Goal: Task Accomplishment & Management: Manage account settings

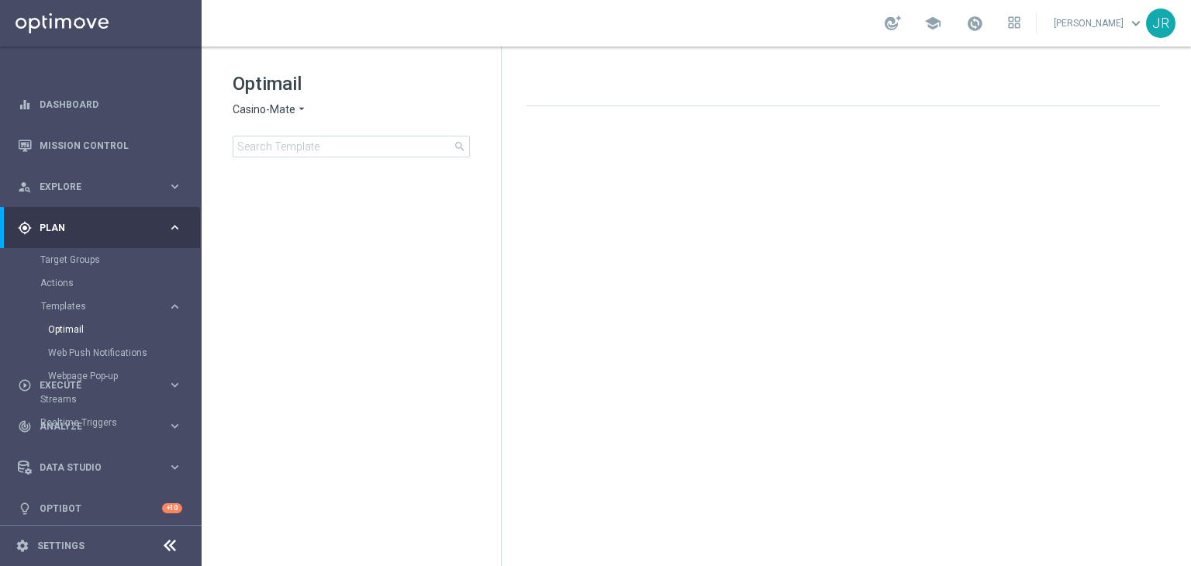
click at [254, 111] on span "Casino-Mate" at bounding box center [264, 109] width 63 height 15
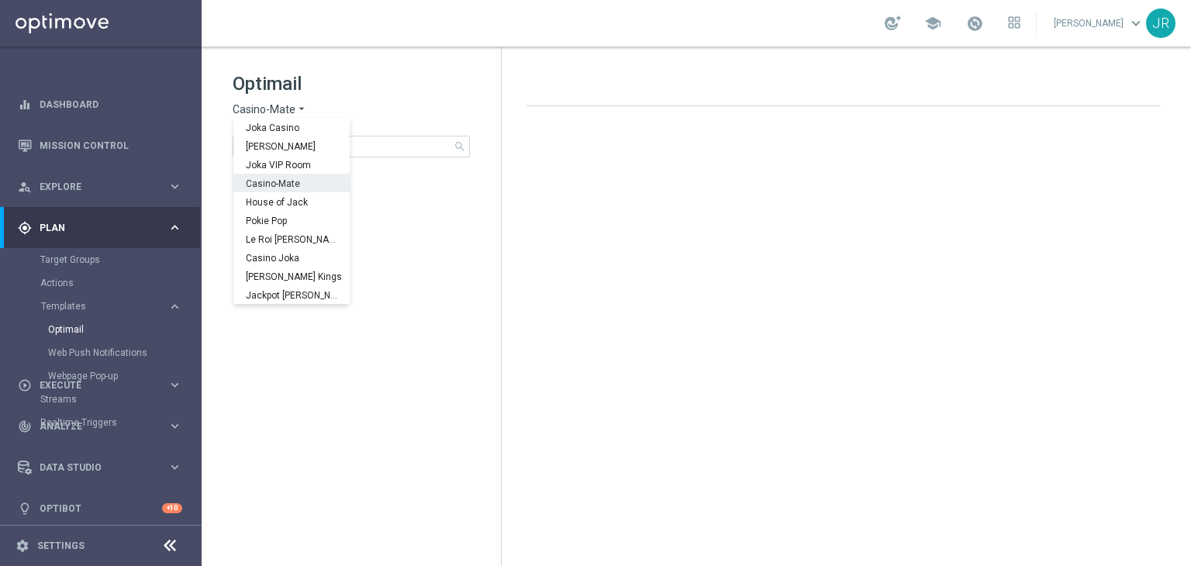
click at [0, 0] on span "Casino-Mate" at bounding box center [0, 0] width 0 height 0
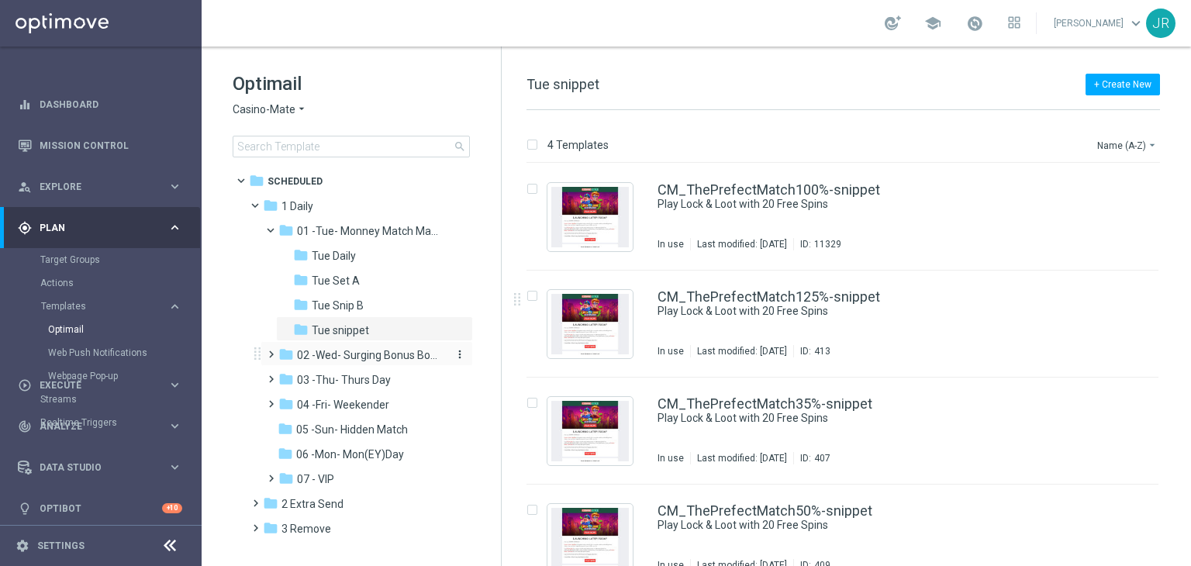
click at [341, 360] on span "02 -Wed- Surging Bonus Booster" at bounding box center [370, 355] width 147 height 14
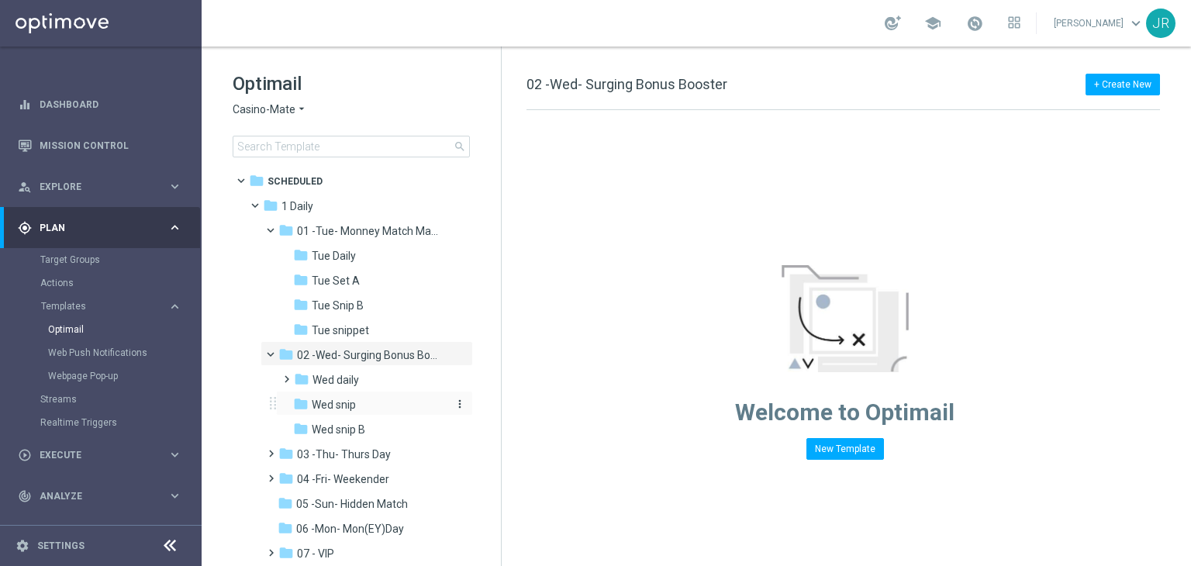
click at [340, 401] on span "Wed snip" at bounding box center [334, 405] width 44 height 14
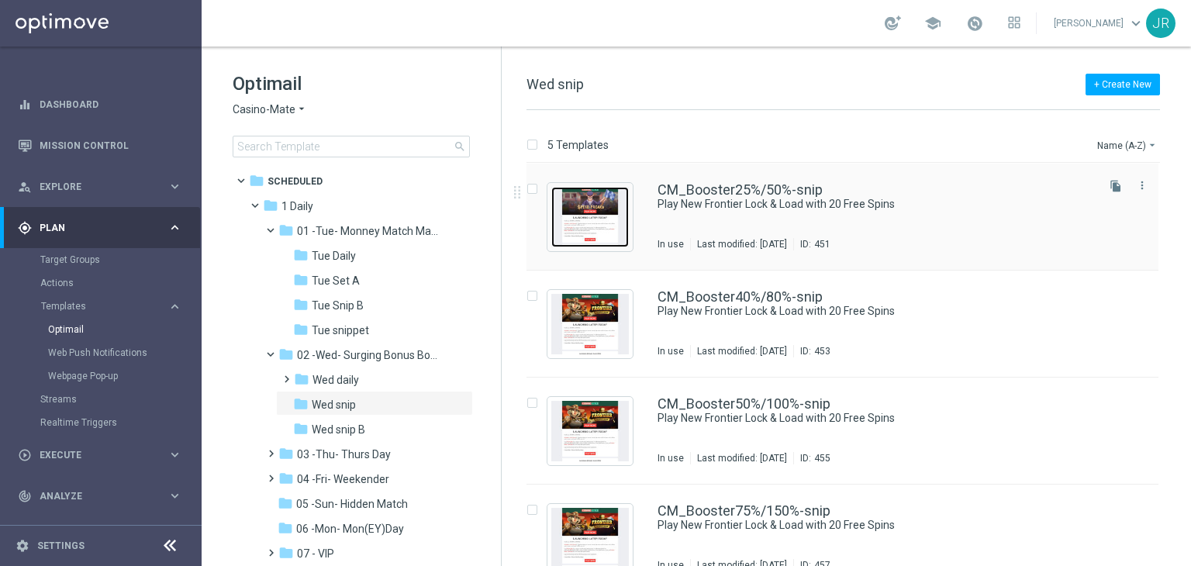
click at [584, 223] on img "Press SPACE to select this row." at bounding box center [590, 217] width 78 height 60
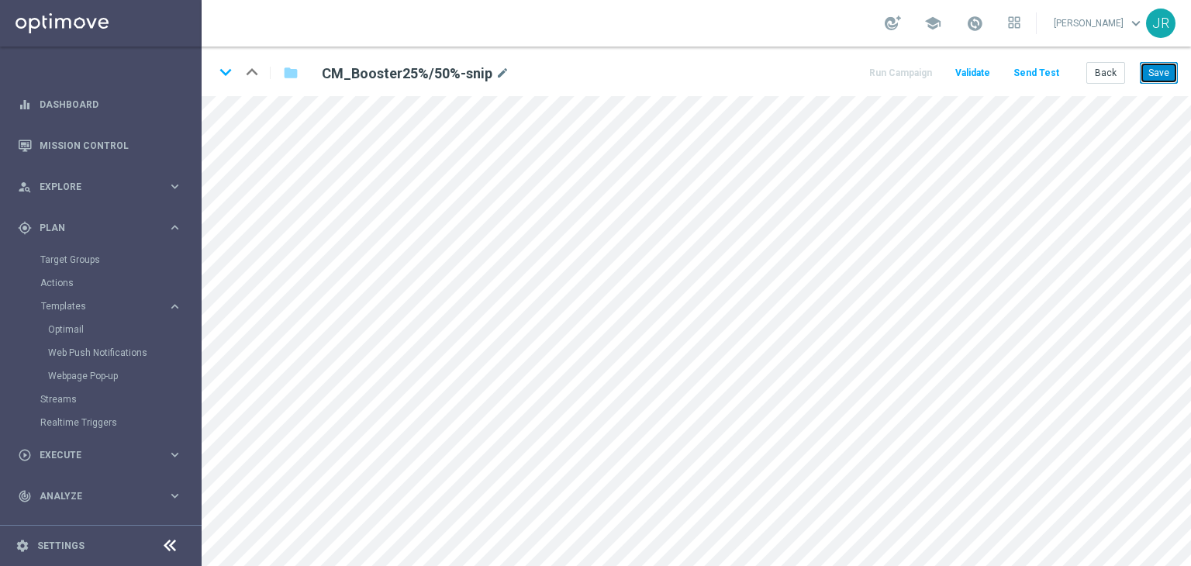
click at [1163, 75] on button "Save" at bounding box center [1159, 73] width 38 height 22
click at [1161, 74] on button "Save" at bounding box center [1159, 73] width 38 height 22
drag, startPoint x: 1160, startPoint y: 62, endPoint x: 1181, endPoint y: 78, distance: 26.1
click at [1163, 65] on button "Save" at bounding box center [1159, 73] width 38 height 22
click at [1168, 77] on button "Save" at bounding box center [1159, 73] width 38 height 22
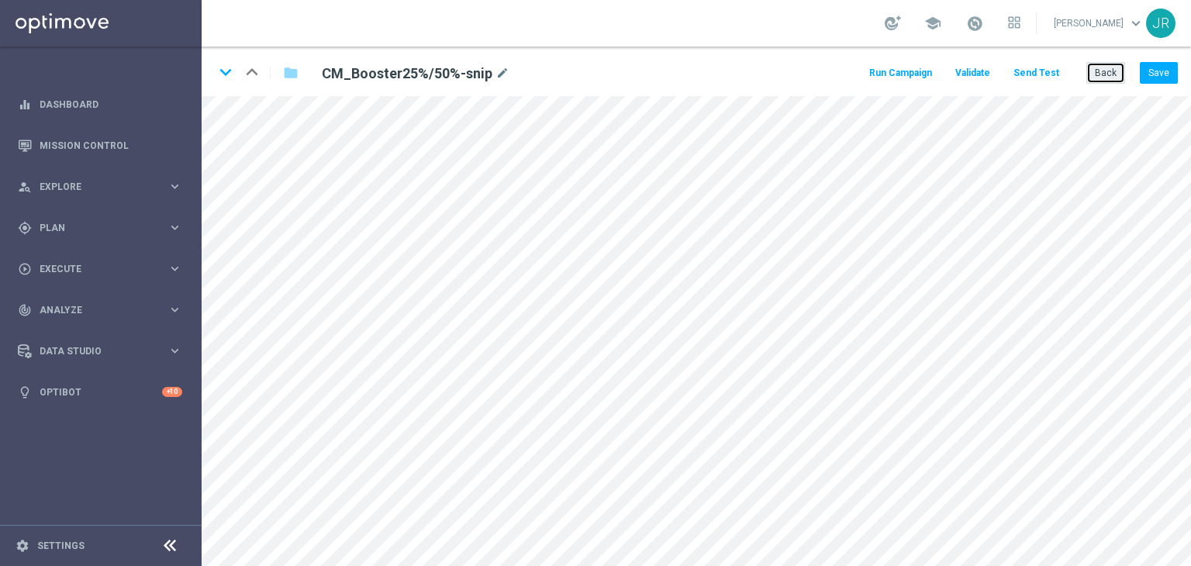
drag, startPoint x: 1104, startPoint y: 78, endPoint x: 647, endPoint y: 78, distance: 457.6
click at [1101, 78] on button "Back" at bounding box center [1106, 73] width 39 height 22
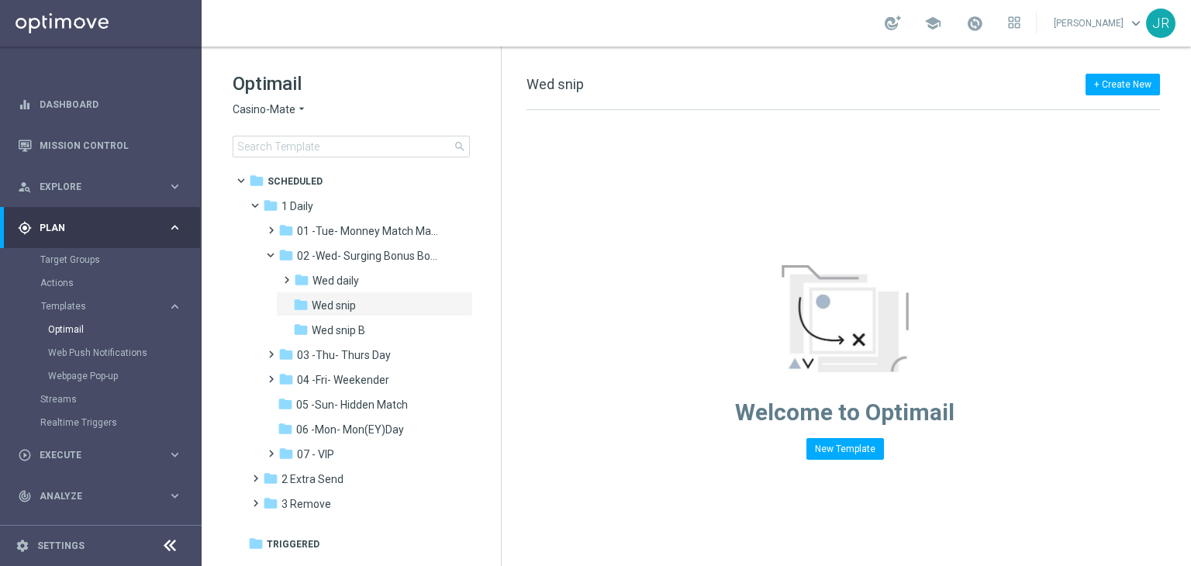
click at [273, 106] on span "Casino-Mate" at bounding box center [264, 109] width 63 height 15
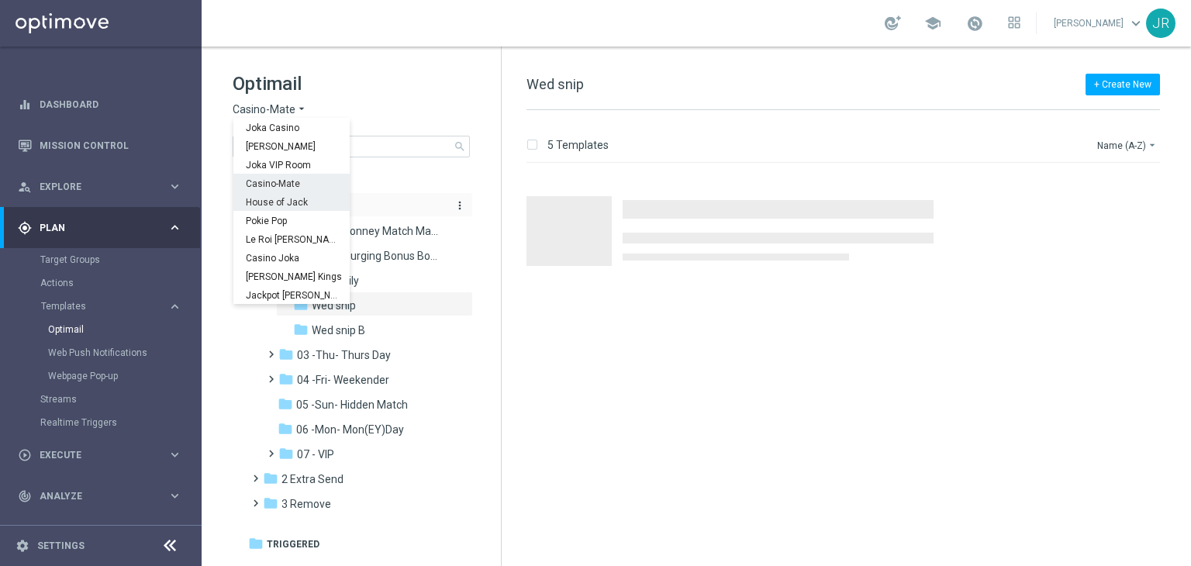
click at [284, 209] on div "House of Jack" at bounding box center [291, 201] width 116 height 19
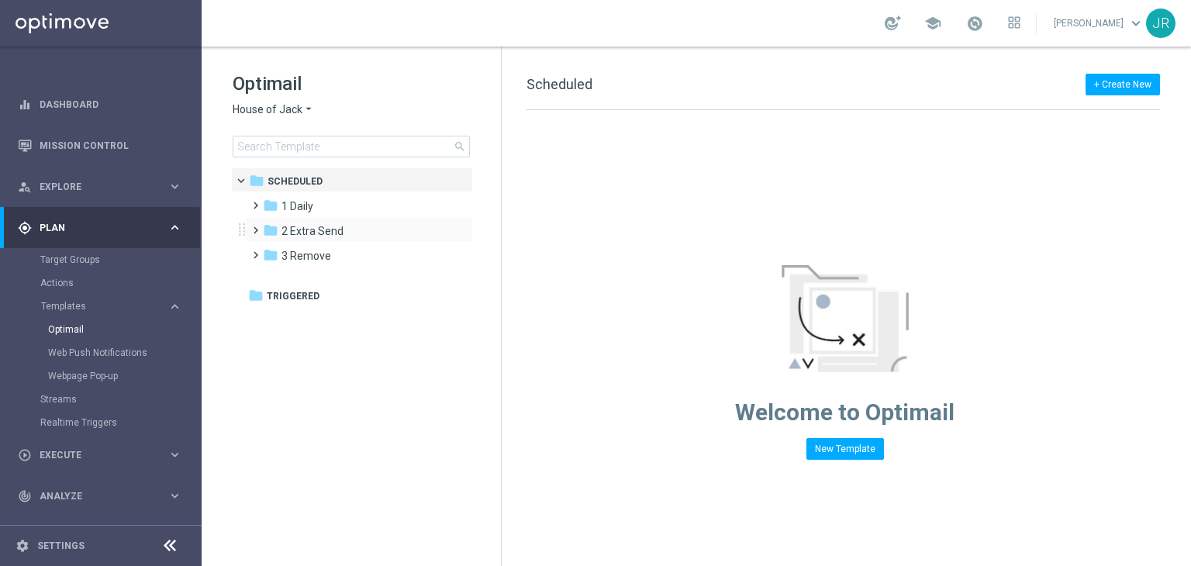
click at [326, 218] on div "folder 2 Extra Send more_vert" at bounding box center [359, 229] width 228 height 25
click at [316, 200] on div "folder 1 Daily" at bounding box center [352, 207] width 178 height 18
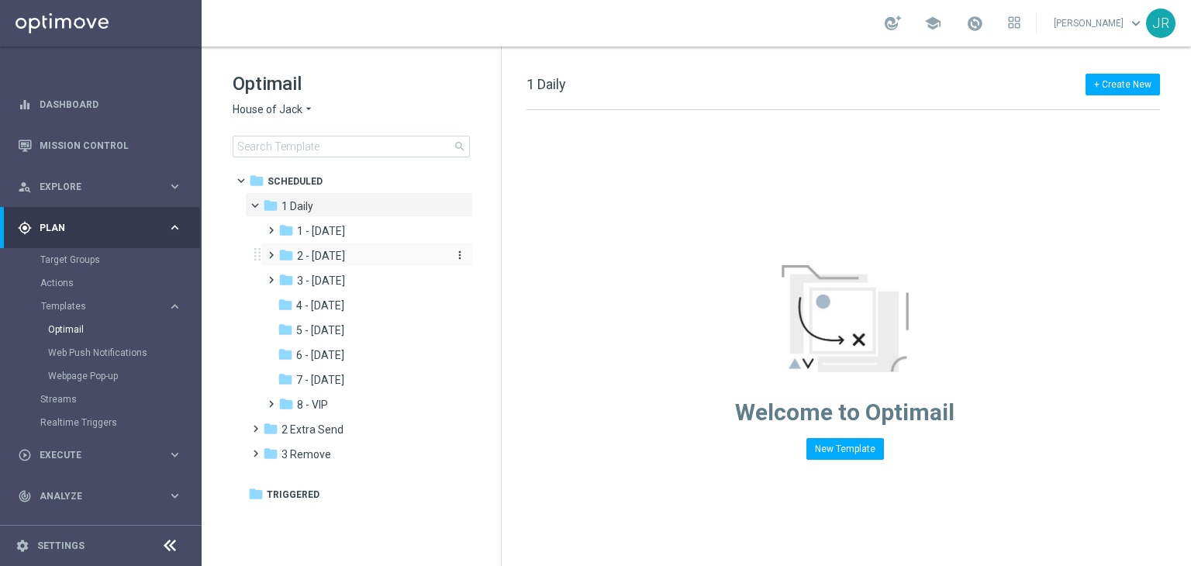
click at [336, 255] on span "2 - [DATE]" at bounding box center [321, 256] width 48 height 14
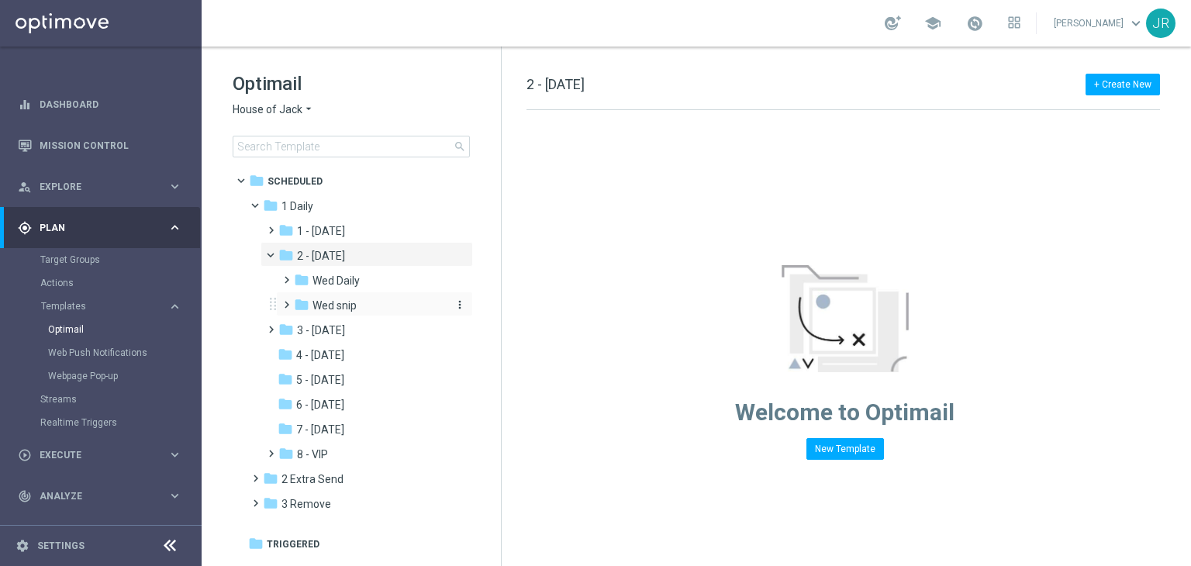
click at [337, 308] on span "Wed snip" at bounding box center [335, 306] width 44 height 14
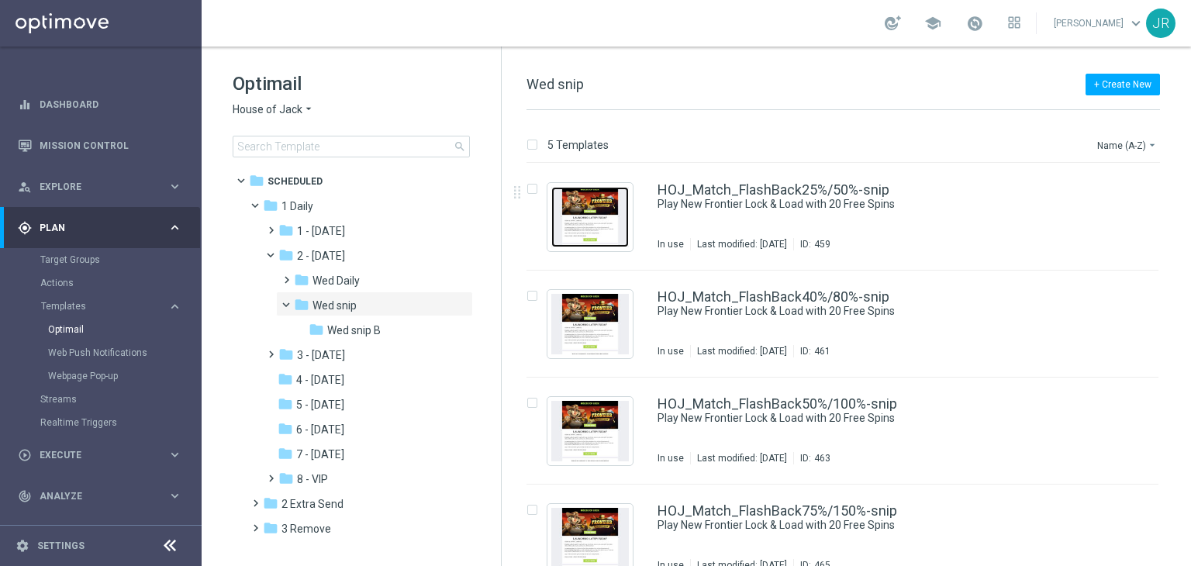
drag, startPoint x: 596, startPoint y: 228, endPoint x: 489, endPoint y: 78, distance: 184.0
click at [596, 227] on img "Press SPACE to select this row." at bounding box center [590, 217] width 78 height 60
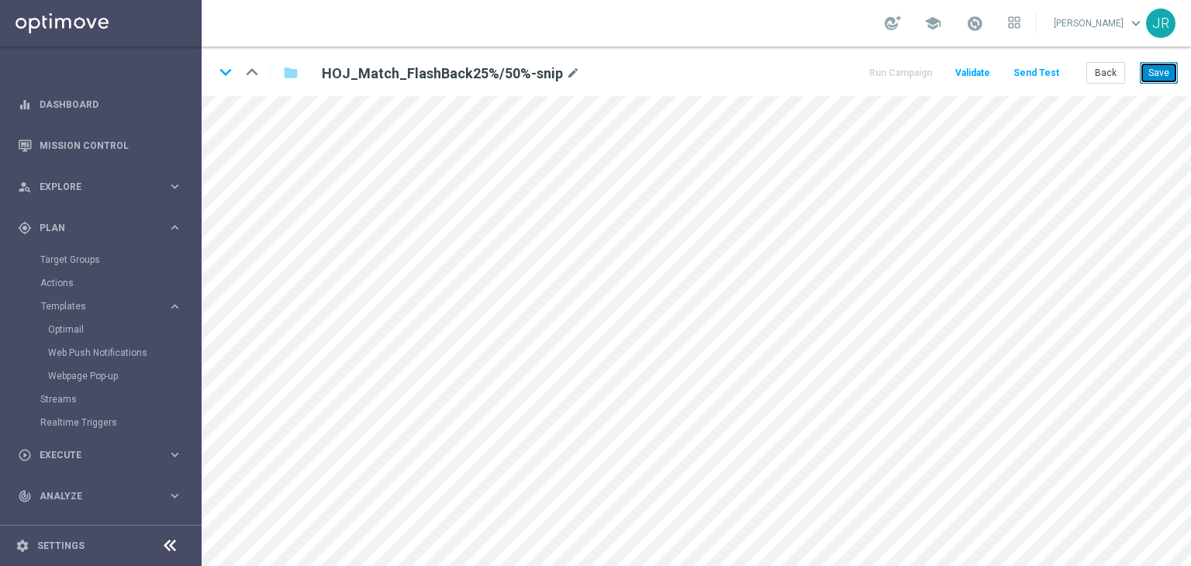
click at [1176, 69] on button "Save" at bounding box center [1159, 73] width 38 height 22
click at [1159, 77] on button "Save" at bounding box center [1159, 73] width 38 height 22
drag, startPoint x: 1151, startPoint y: 71, endPoint x: 1012, endPoint y: 7, distance: 152.7
click at [1153, 71] on button "Save" at bounding box center [1159, 73] width 38 height 22
click at [1159, 65] on button "Save" at bounding box center [1159, 73] width 38 height 22
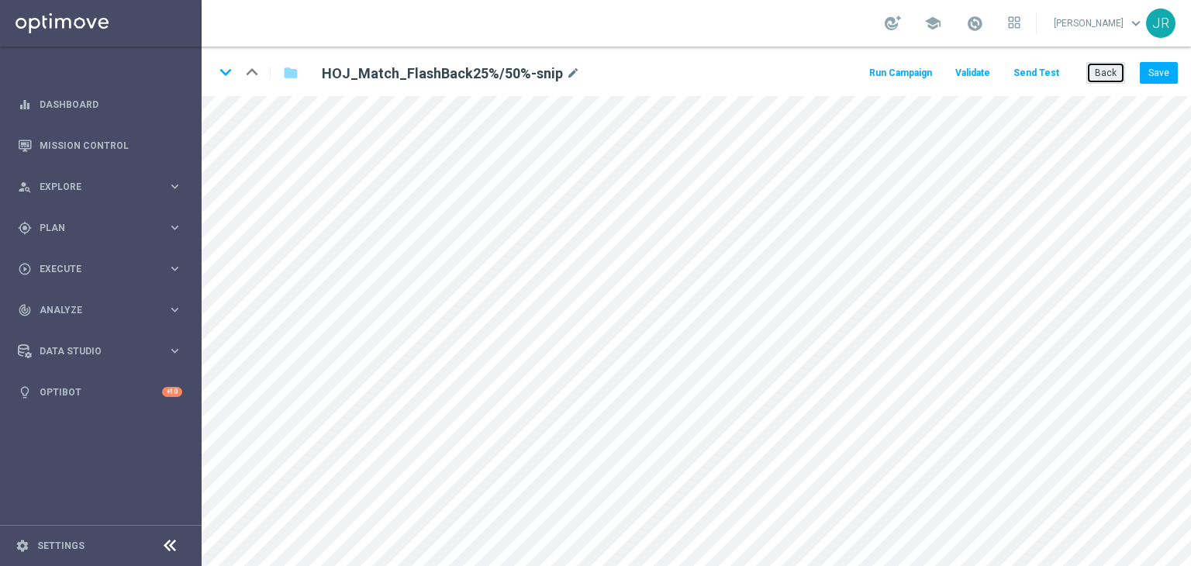
click at [1105, 75] on button "Back" at bounding box center [1106, 73] width 39 height 22
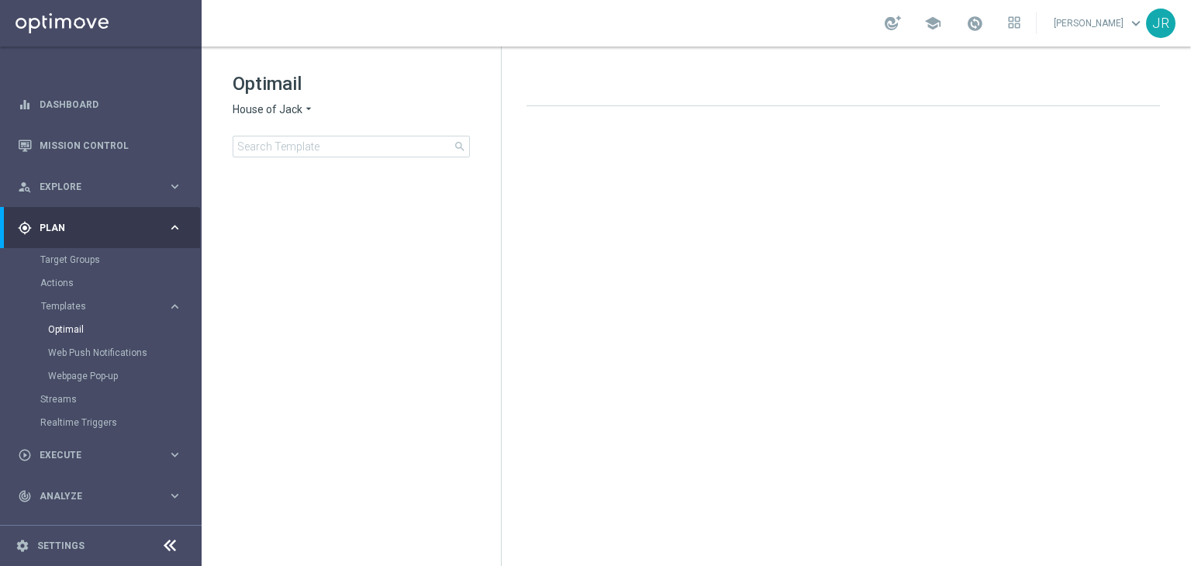
click at [245, 112] on span "House of Jack" at bounding box center [268, 109] width 70 height 15
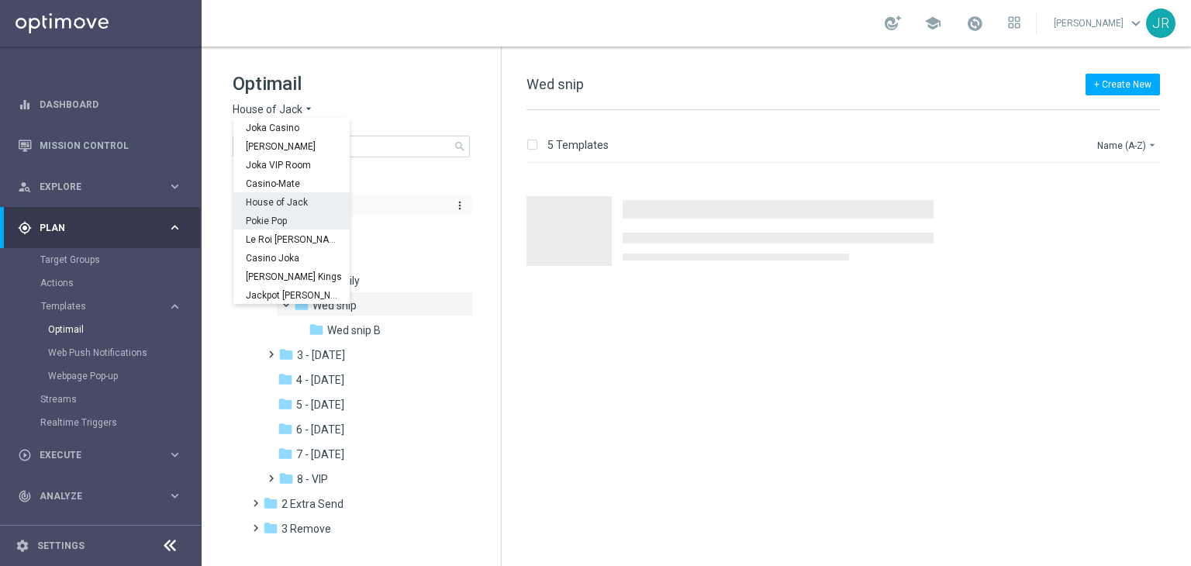
drag, startPoint x: 257, startPoint y: 222, endPoint x: 369, endPoint y: 212, distance: 112.1
click at [0, 0] on span "Pokie Pop" at bounding box center [0, 0] width 0 height 0
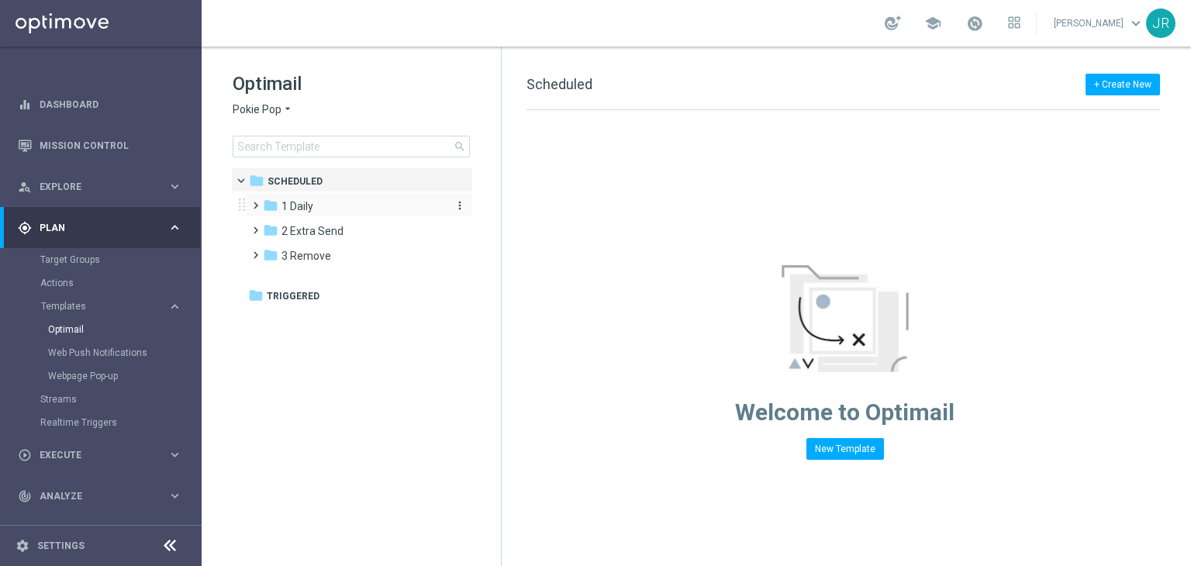
click at [366, 208] on div "folder 1 Daily" at bounding box center [352, 207] width 178 height 18
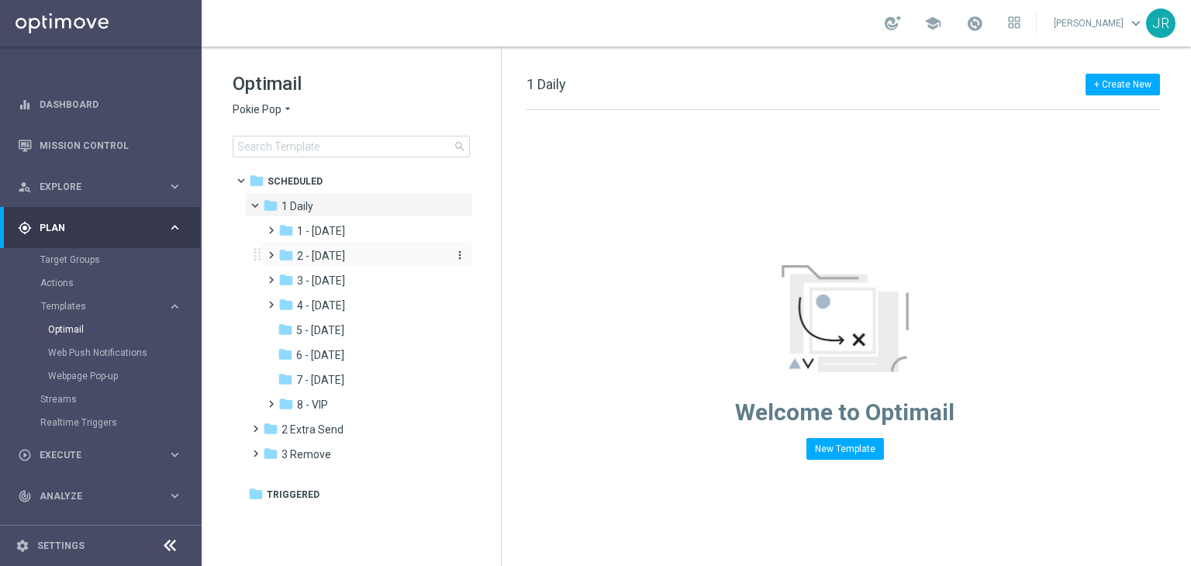
click at [323, 255] on span "2 - [DATE]" at bounding box center [321, 256] width 48 height 14
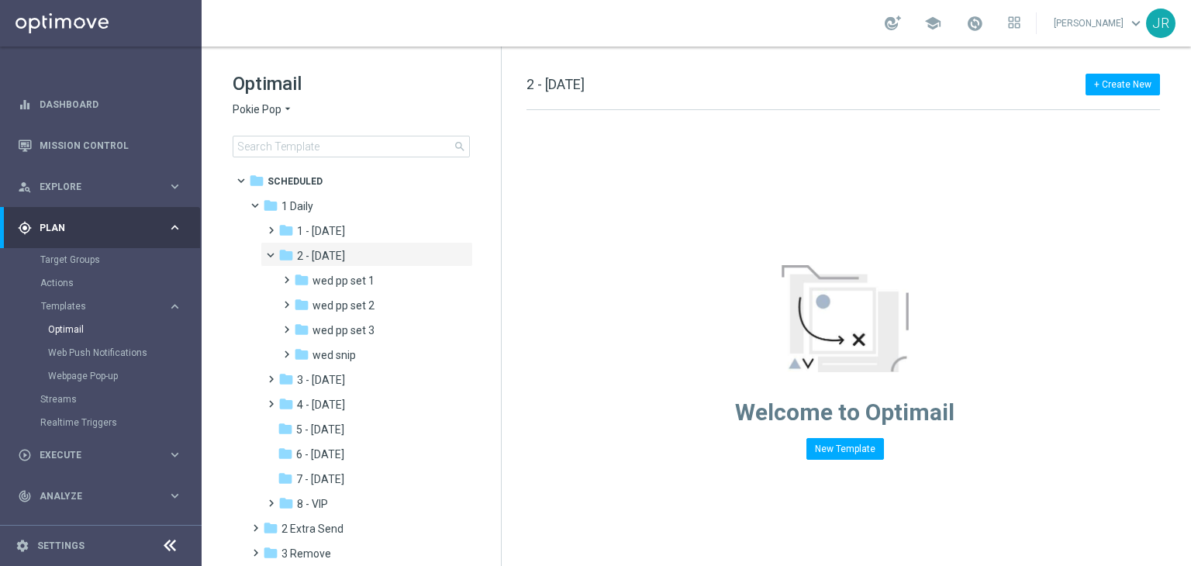
click at [337, 352] on span "wed snip" at bounding box center [334, 355] width 43 height 14
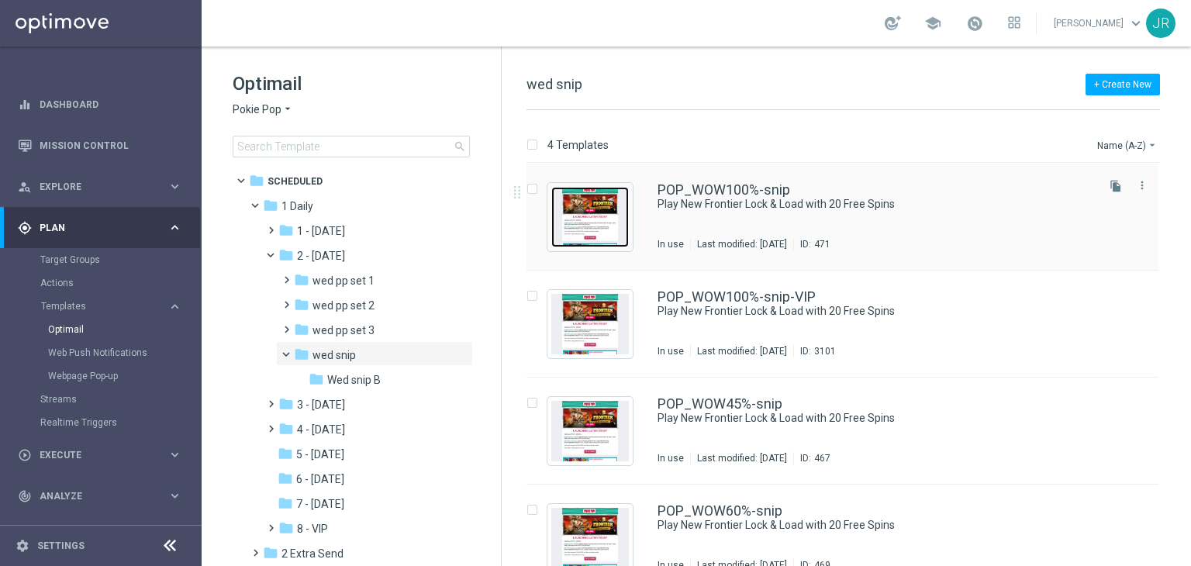
click at [585, 230] on img "Press SPACE to select this row." at bounding box center [590, 217] width 78 height 60
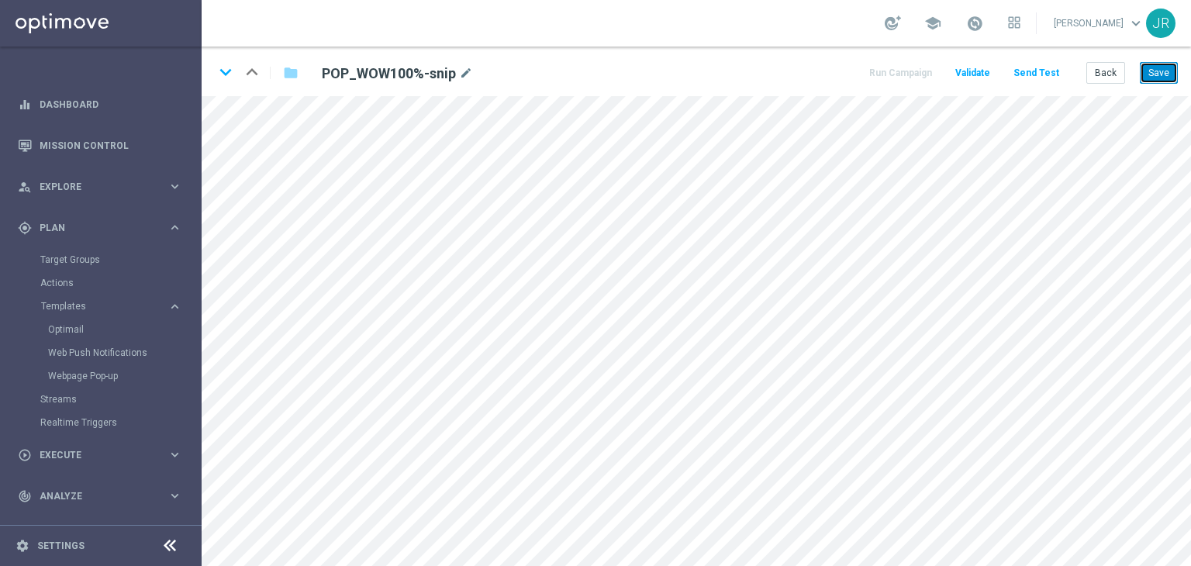
click at [1157, 72] on button "Save" at bounding box center [1159, 73] width 38 height 22
click at [1154, 79] on button "Save" at bounding box center [1159, 73] width 38 height 22
click at [1154, 73] on button "Save" at bounding box center [1159, 73] width 38 height 22
click at [1153, 75] on button "Save" at bounding box center [1159, 73] width 38 height 22
click at [1166, 79] on button "Save" at bounding box center [1159, 73] width 38 height 22
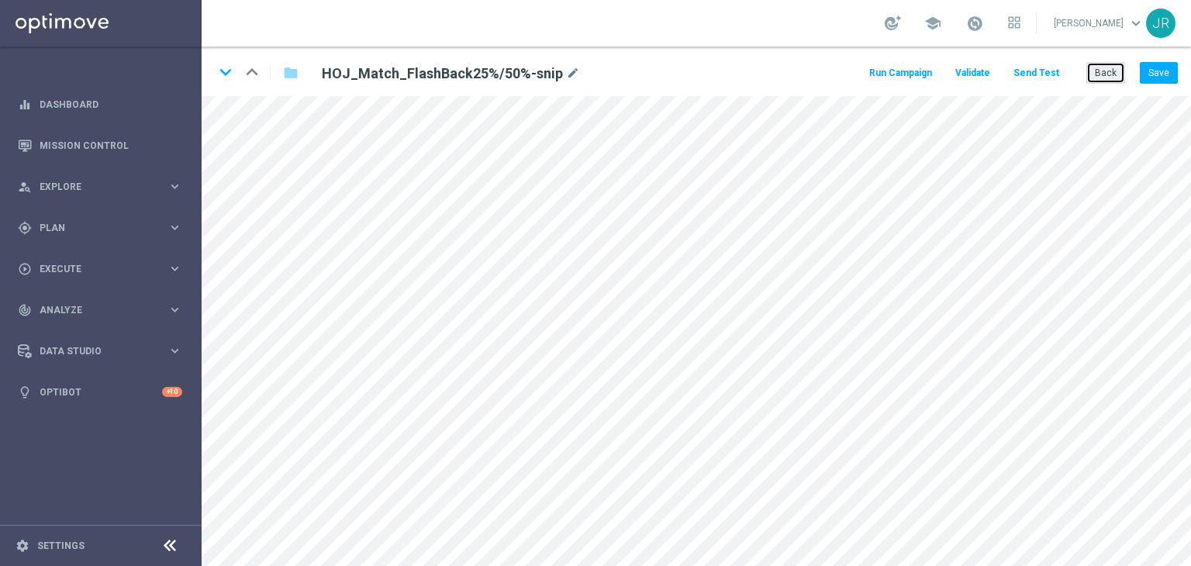
click at [1109, 75] on button "Back" at bounding box center [1106, 73] width 39 height 22
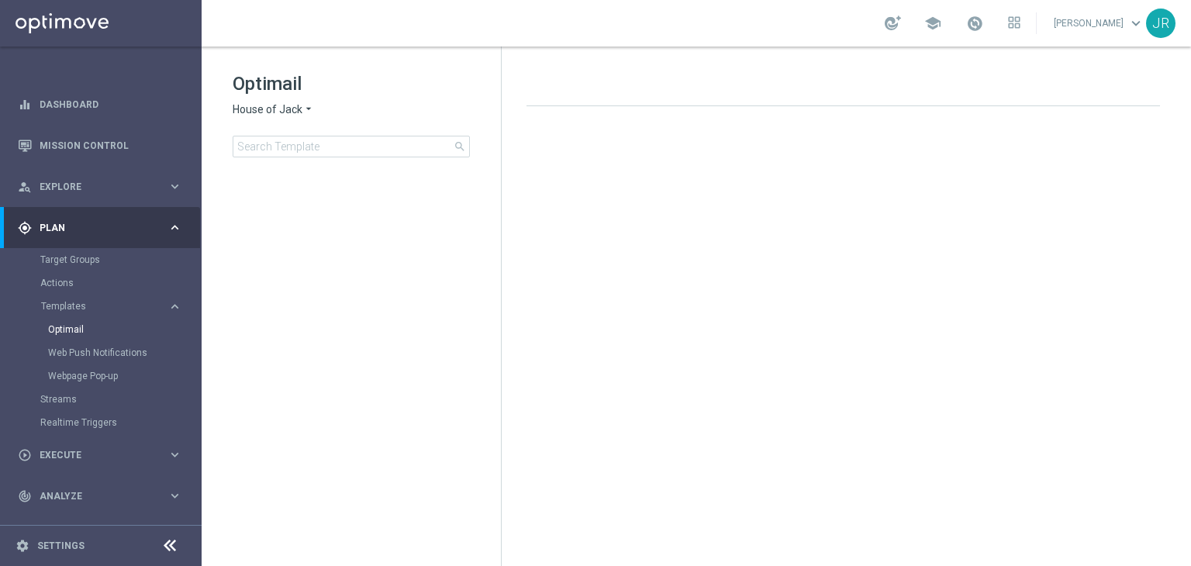
click at [269, 108] on span "House of Jack" at bounding box center [268, 109] width 70 height 15
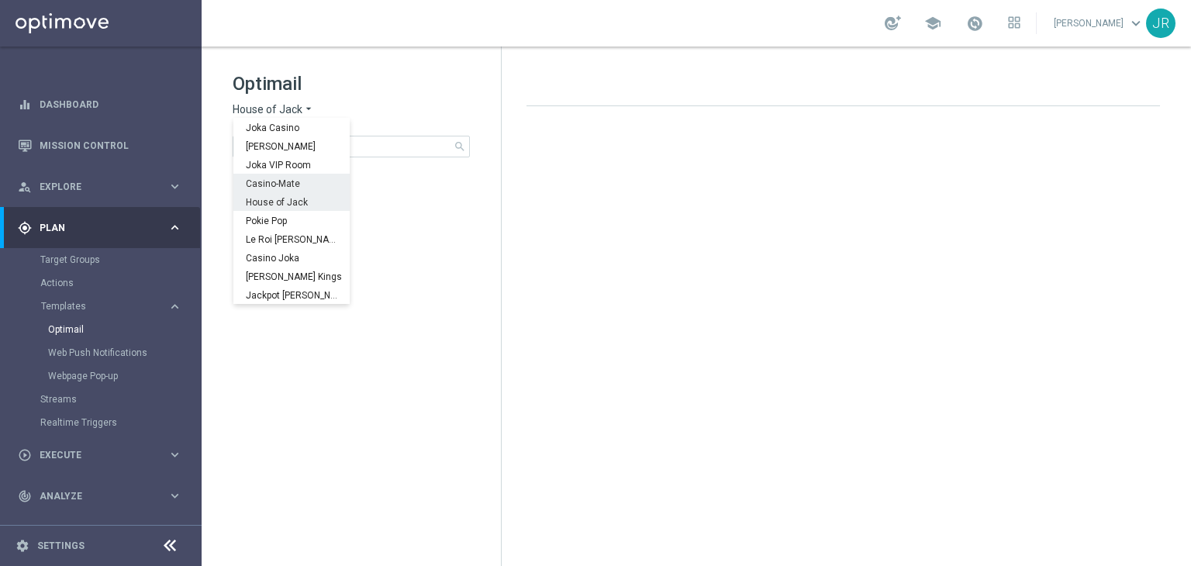
click at [0, 0] on span "Casino-Mate" at bounding box center [0, 0] width 0 height 0
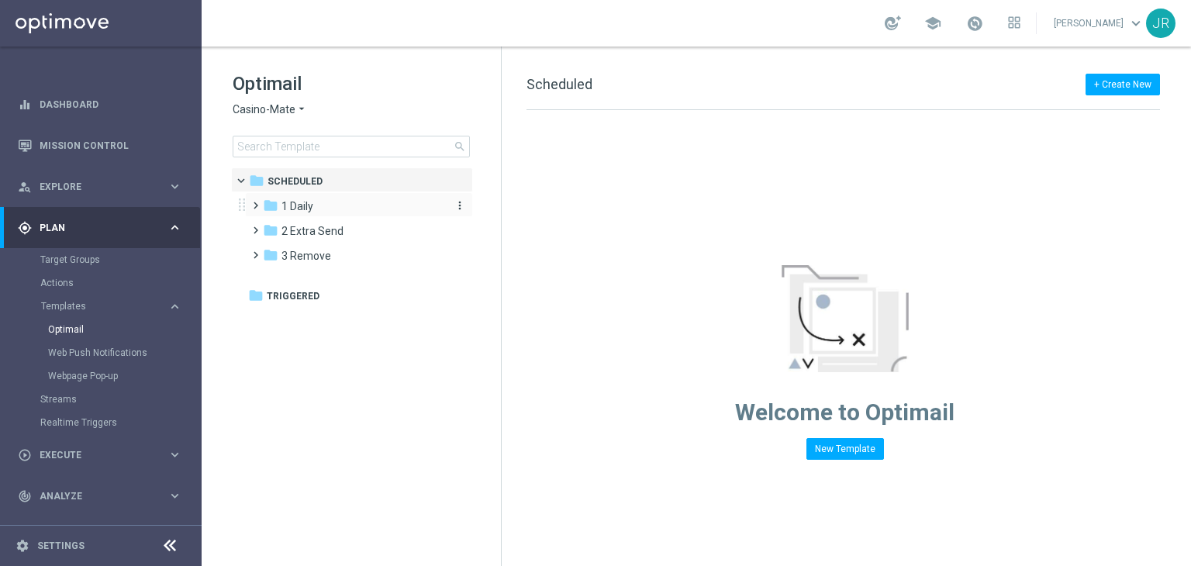
click at [319, 201] on div "folder 1 Daily" at bounding box center [352, 207] width 178 height 18
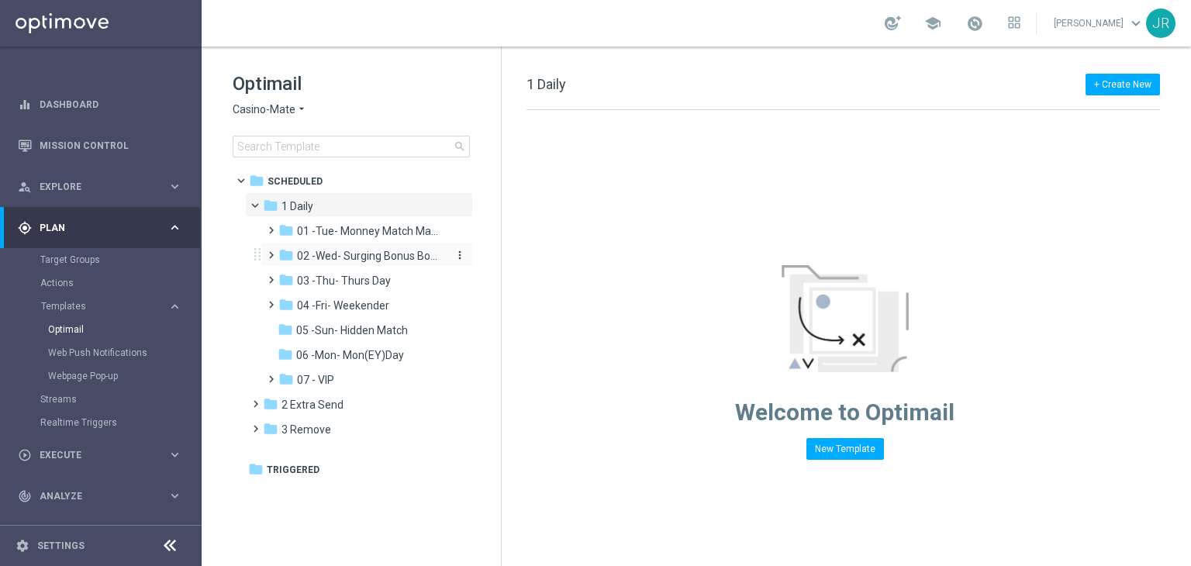
click at [365, 252] on span "02 -Wed- Surging Bonus Booster" at bounding box center [370, 256] width 147 height 14
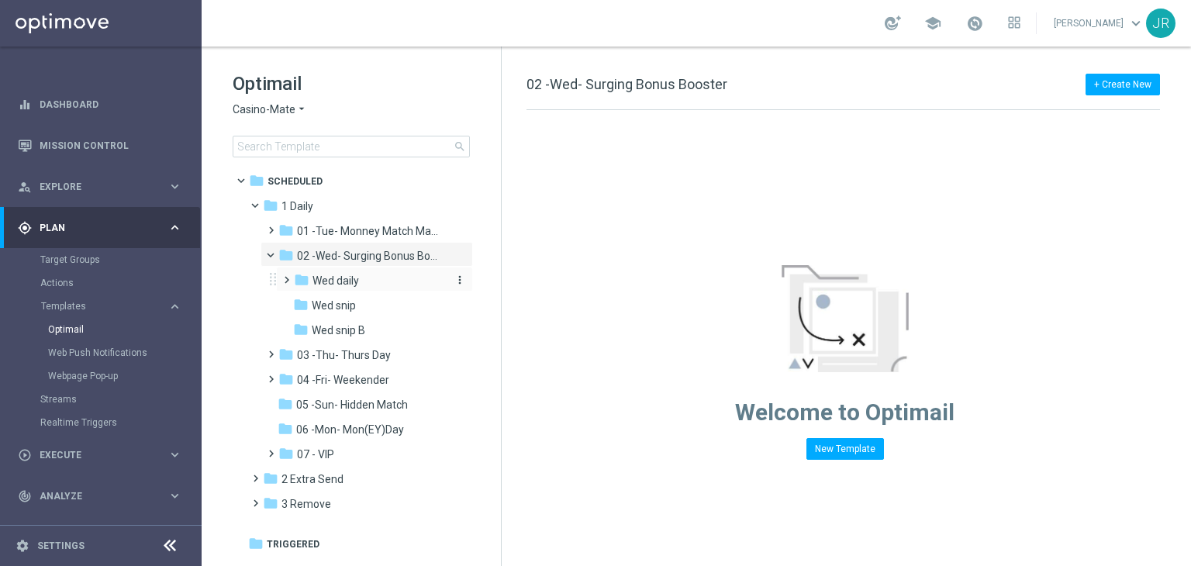
click at [367, 285] on div "folder Wed daily" at bounding box center [370, 281] width 152 height 18
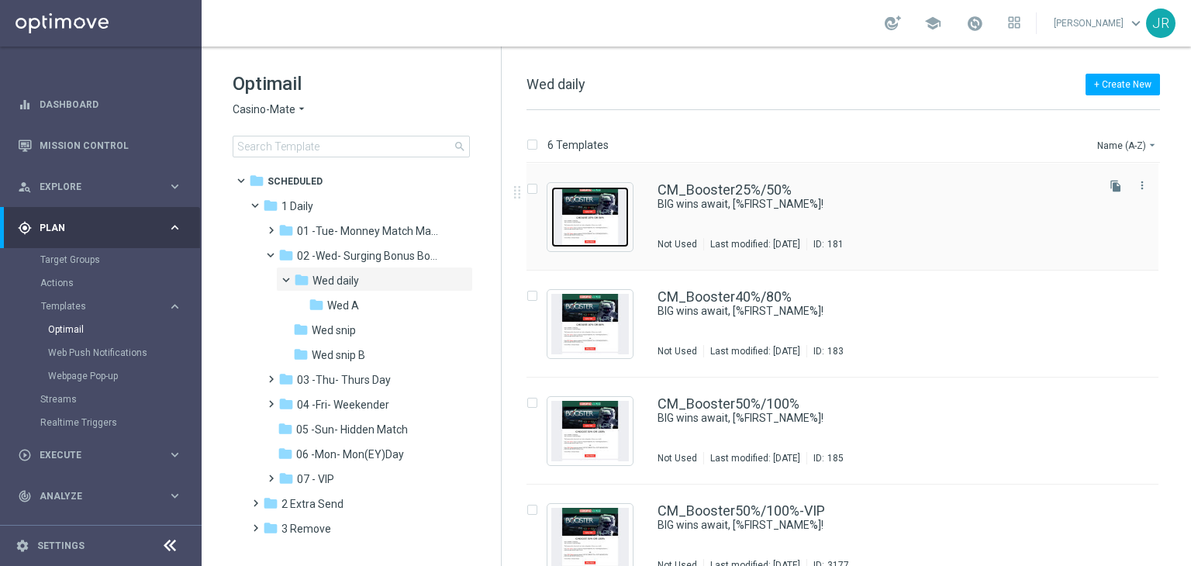
click at [614, 232] on img "Press SPACE to select this row." at bounding box center [590, 217] width 78 height 60
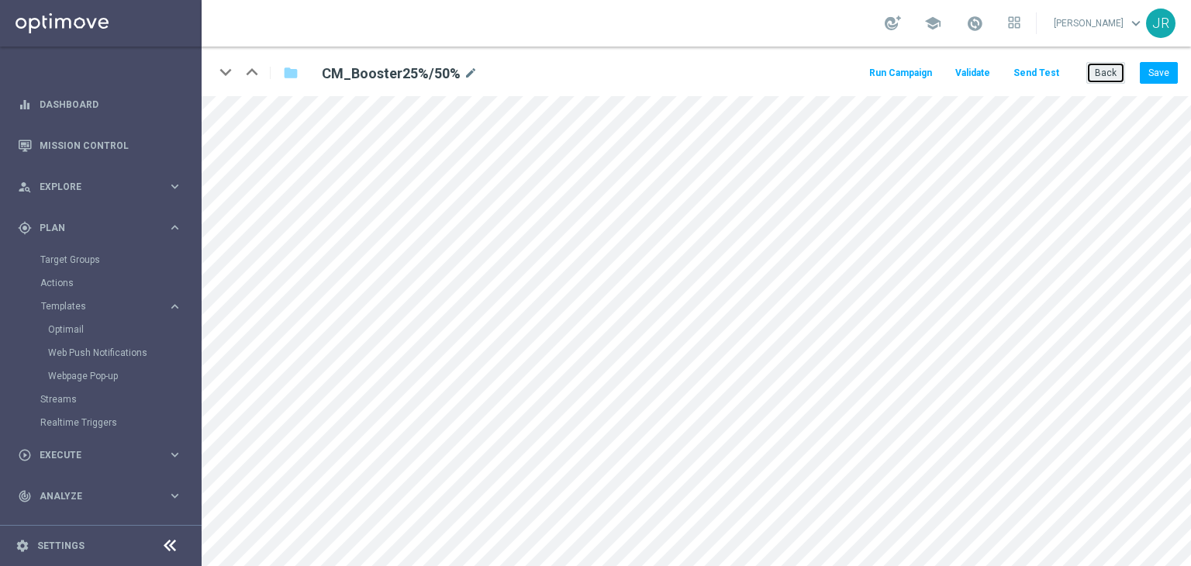
click at [1099, 71] on button "Back" at bounding box center [1106, 73] width 39 height 22
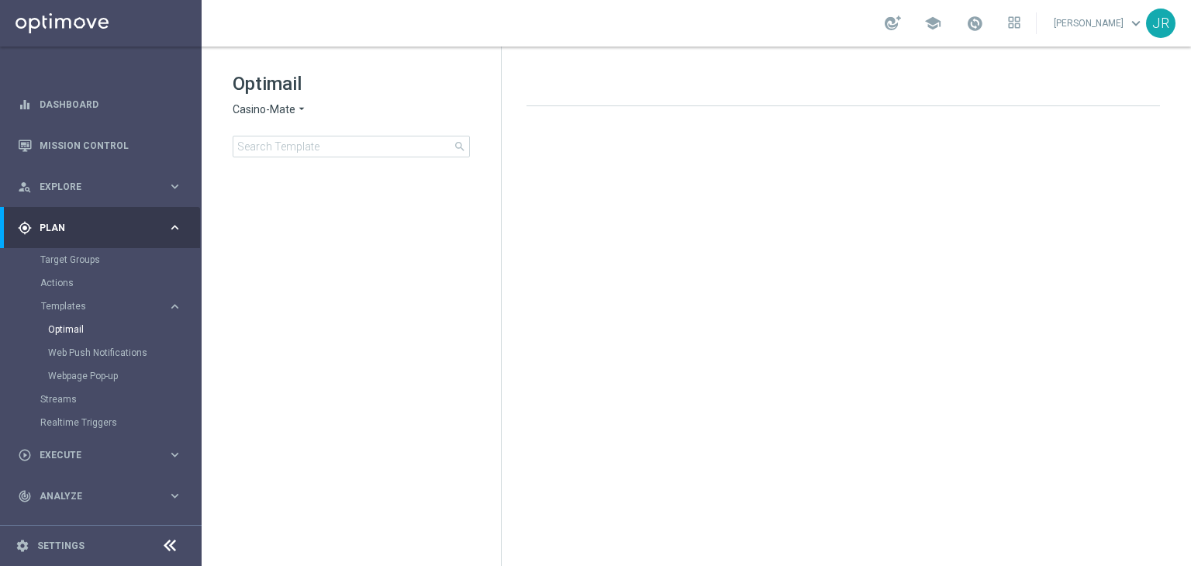
click at [246, 115] on span "Casino-Mate" at bounding box center [264, 109] width 63 height 15
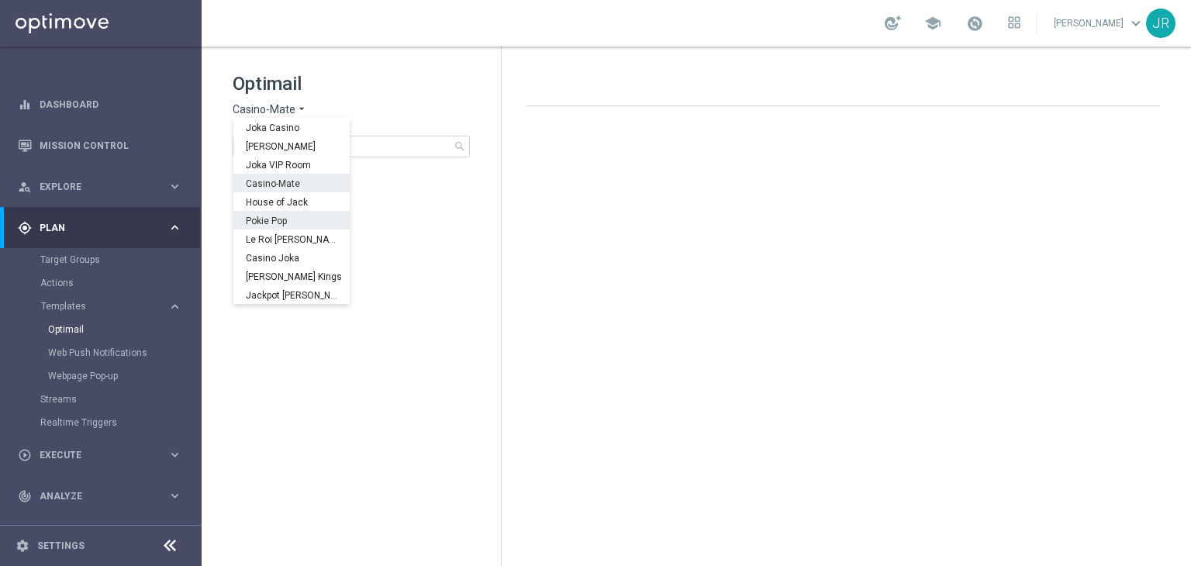
click at [270, 212] on div "Pokie Pop" at bounding box center [291, 220] width 116 height 19
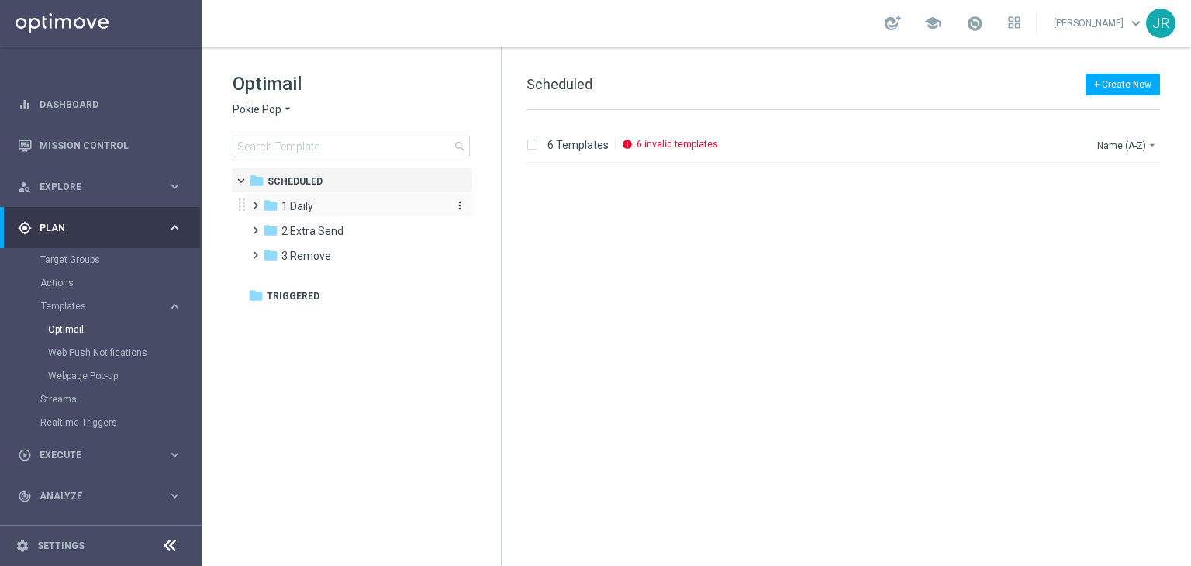
click at [301, 209] on span "1 Daily" at bounding box center [298, 206] width 32 height 14
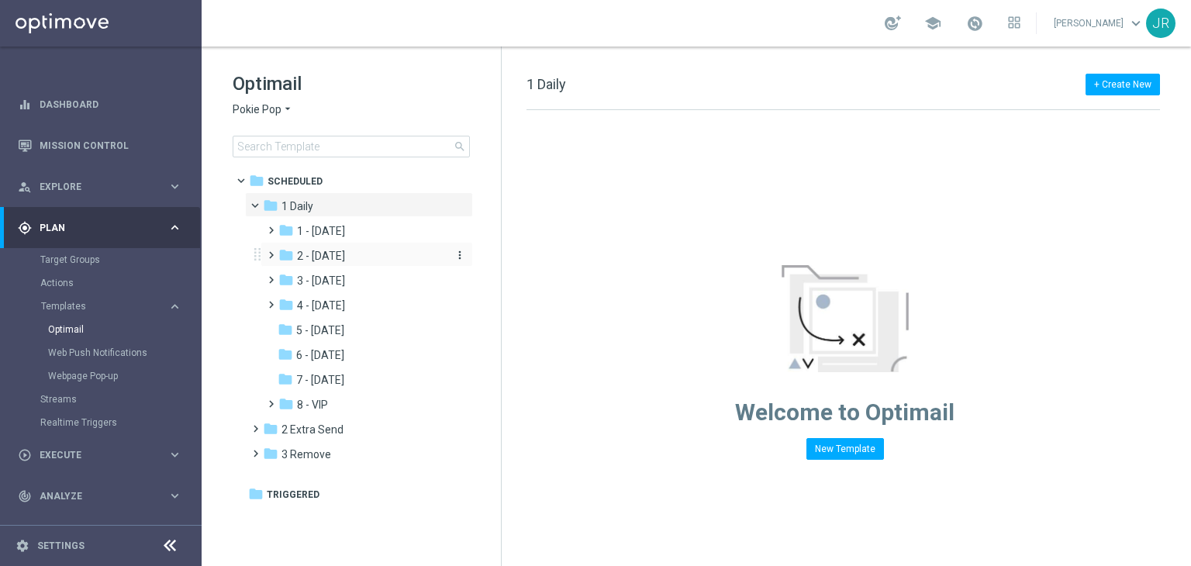
click at [326, 257] on span "2 - Wednesday" at bounding box center [321, 256] width 48 height 14
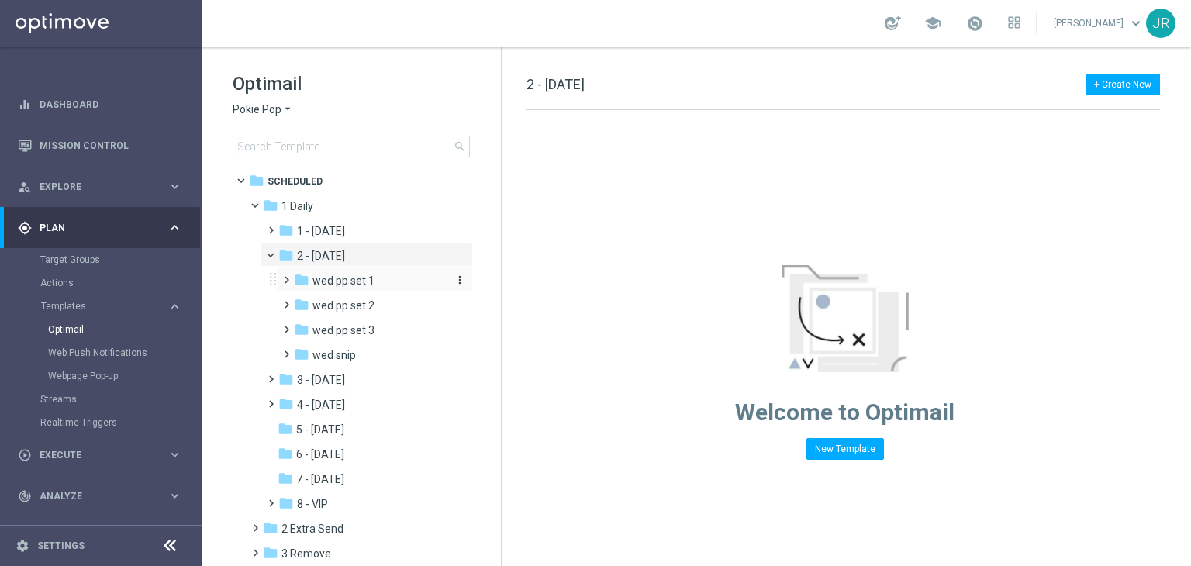
click at [357, 282] on span "wed pp set 1" at bounding box center [344, 281] width 62 height 14
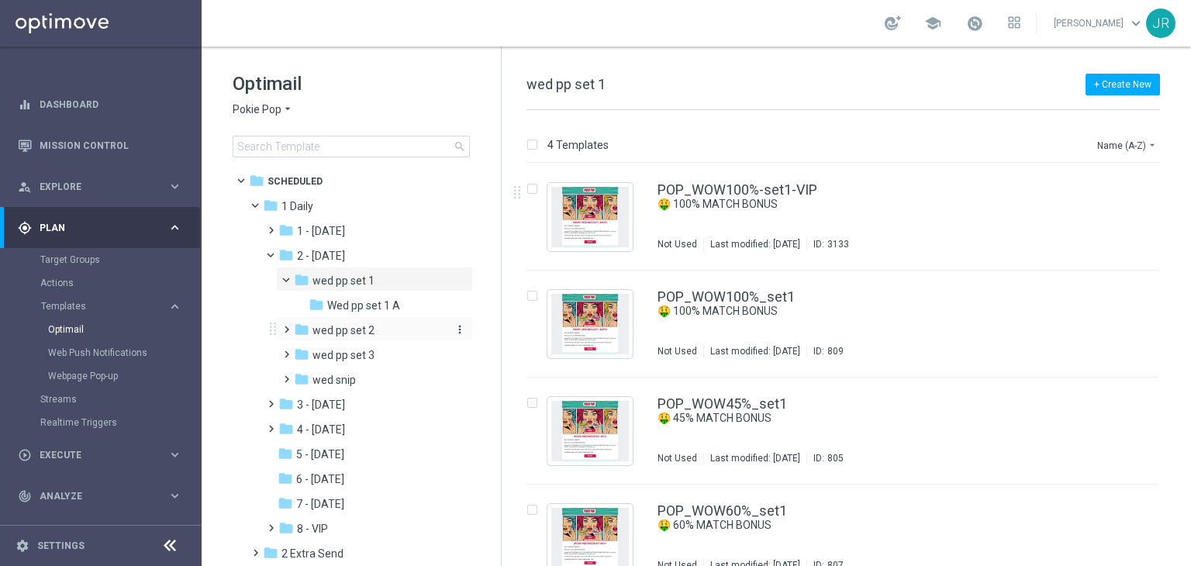
click at [351, 331] on span "wed pp set 2" at bounding box center [344, 330] width 62 height 14
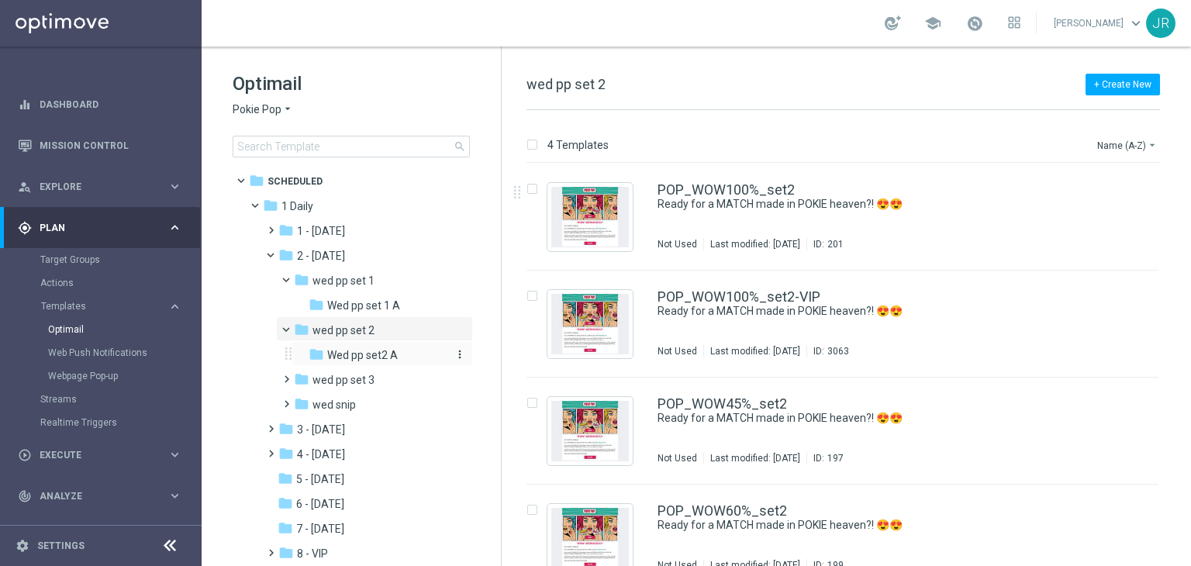
click at [380, 350] on span "Wed pp set2 A" at bounding box center [362, 355] width 71 height 14
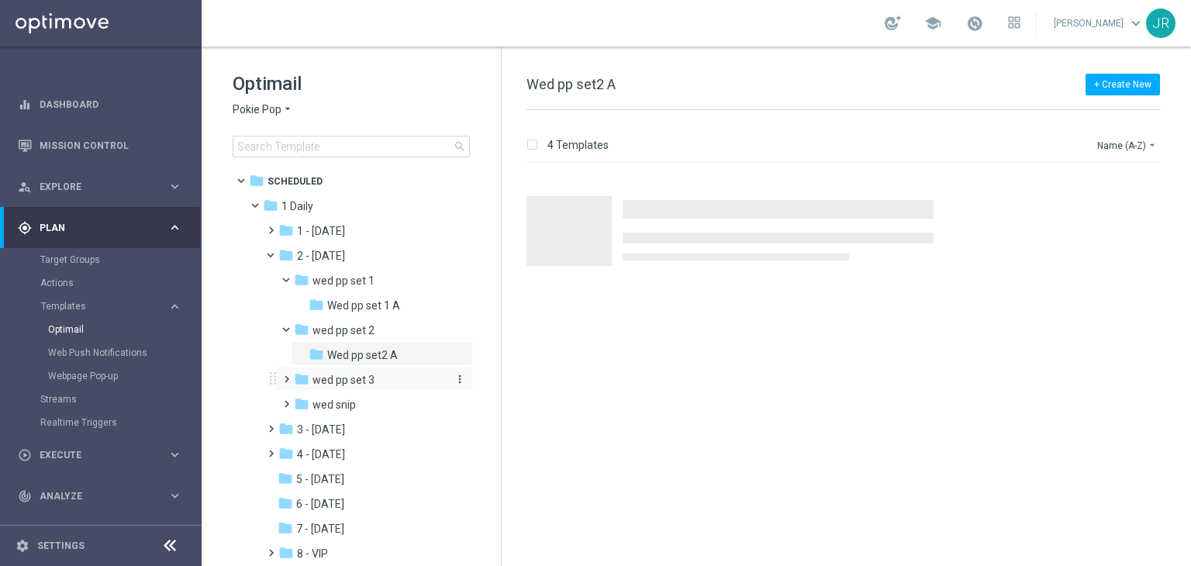
click at [363, 377] on span "wed pp set 3" at bounding box center [344, 380] width 62 height 14
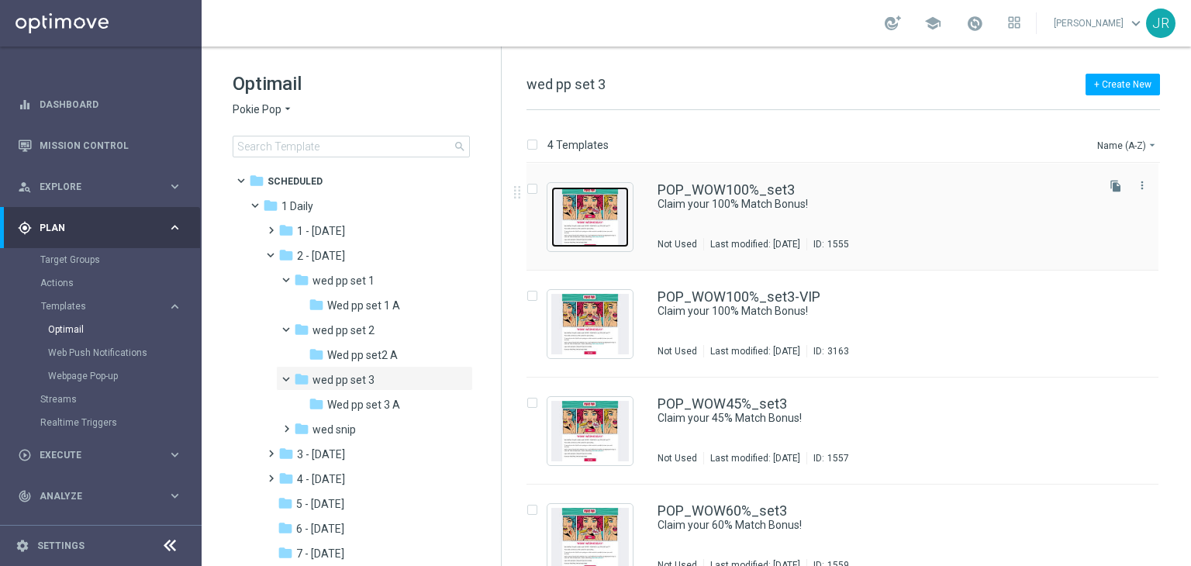
click at [592, 228] on img "Press SPACE to select this row." at bounding box center [590, 217] width 78 height 60
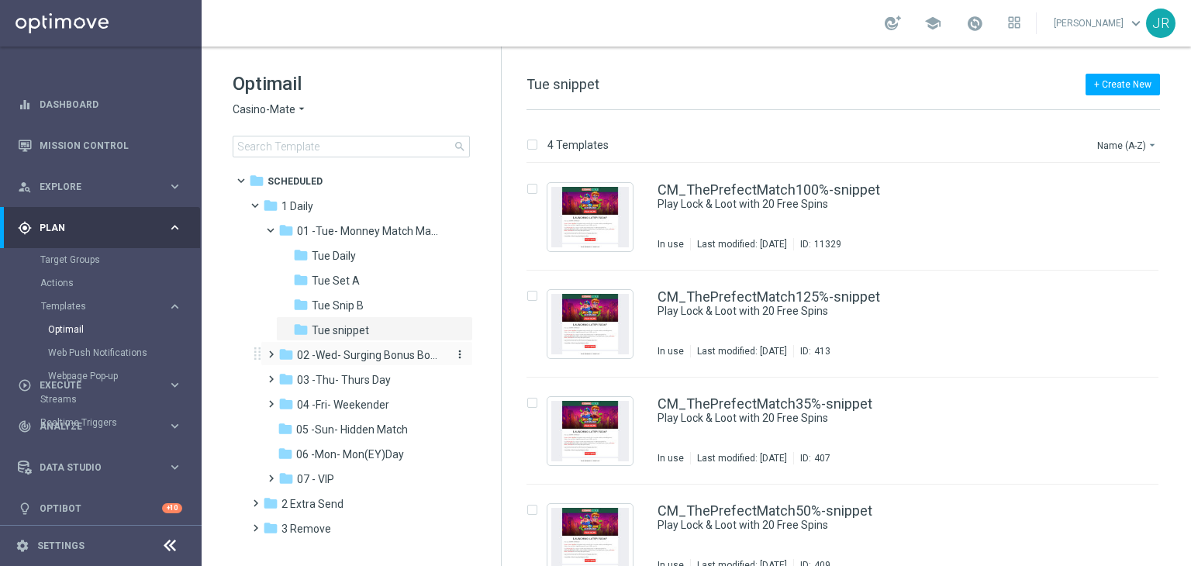
click at [334, 358] on span "02 -Wed- Surging Bonus Booster" at bounding box center [370, 355] width 147 height 14
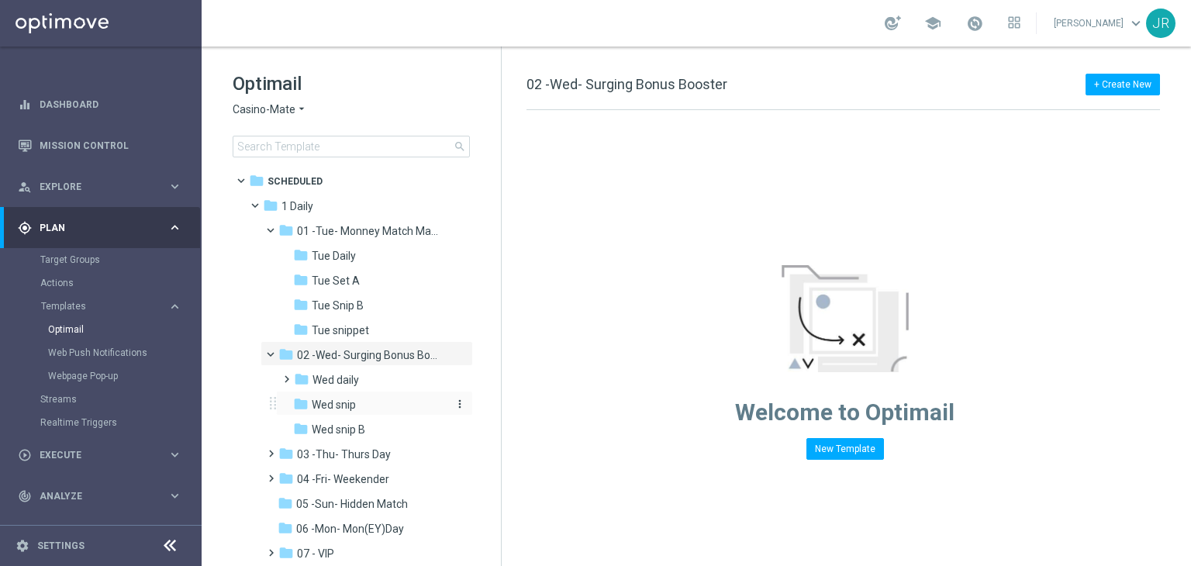
click at [368, 410] on div "folder Wed snip" at bounding box center [369, 405] width 153 height 18
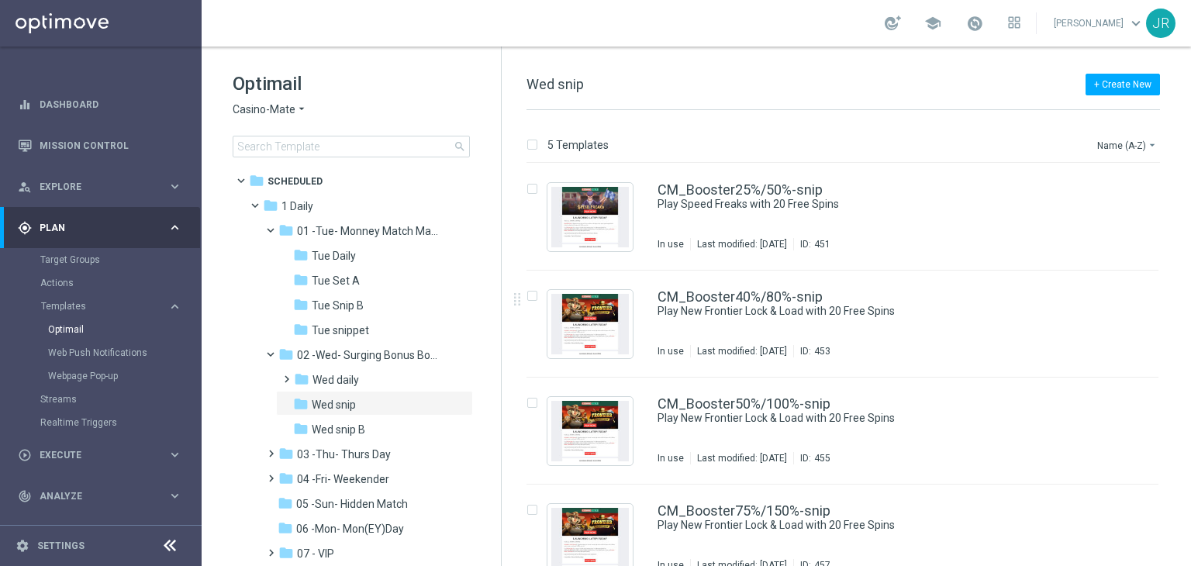
click at [242, 97] on div "Optimail Casino-Mate arrow_drop_down × Casino-Mate search" at bounding box center [367, 114] width 268 height 86
click at [242, 103] on span "Casino-Mate" at bounding box center [264, 109] width 63 height 15
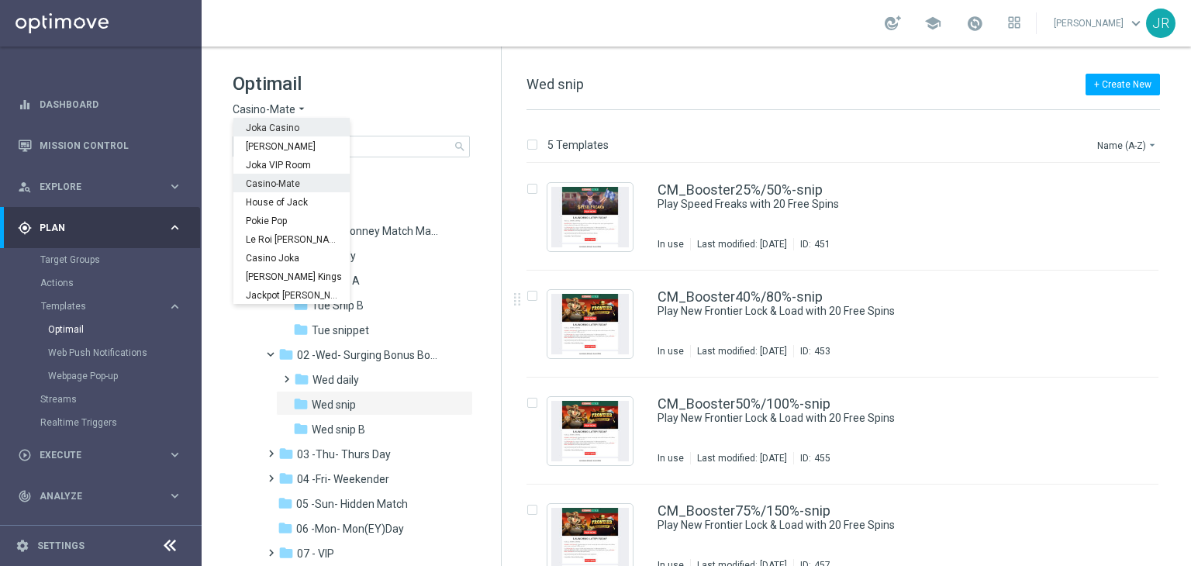
click at [257, 134] on div "Joka Casino" at bounding box center [291, 127] width 116 height 19
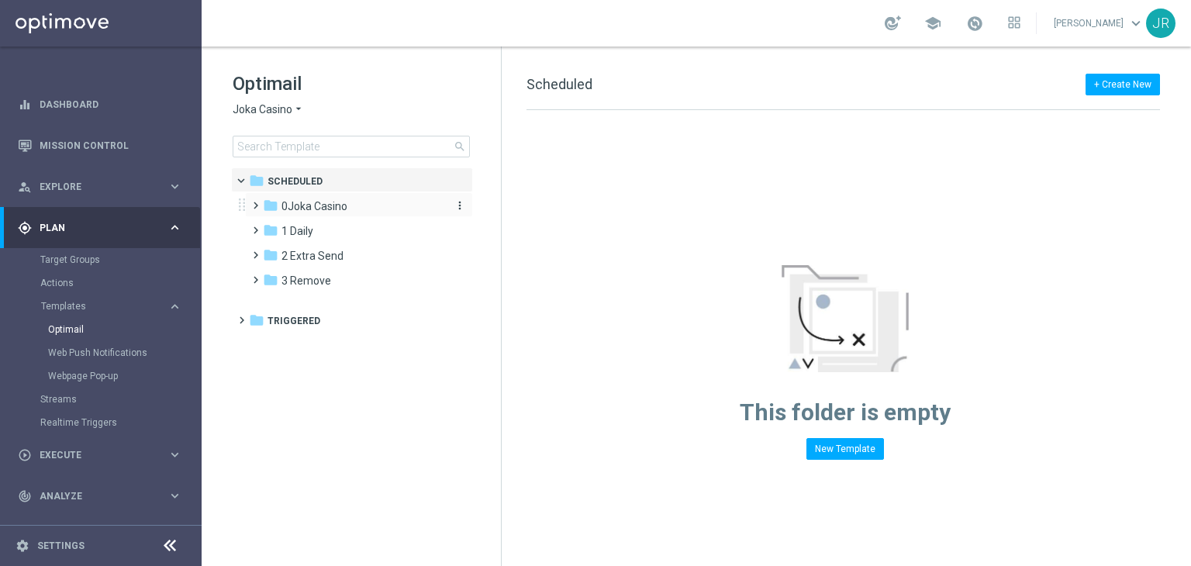
click at [320, 207] on span "0Joka Casino" at bounding box center [315, 206] width 66 height 14
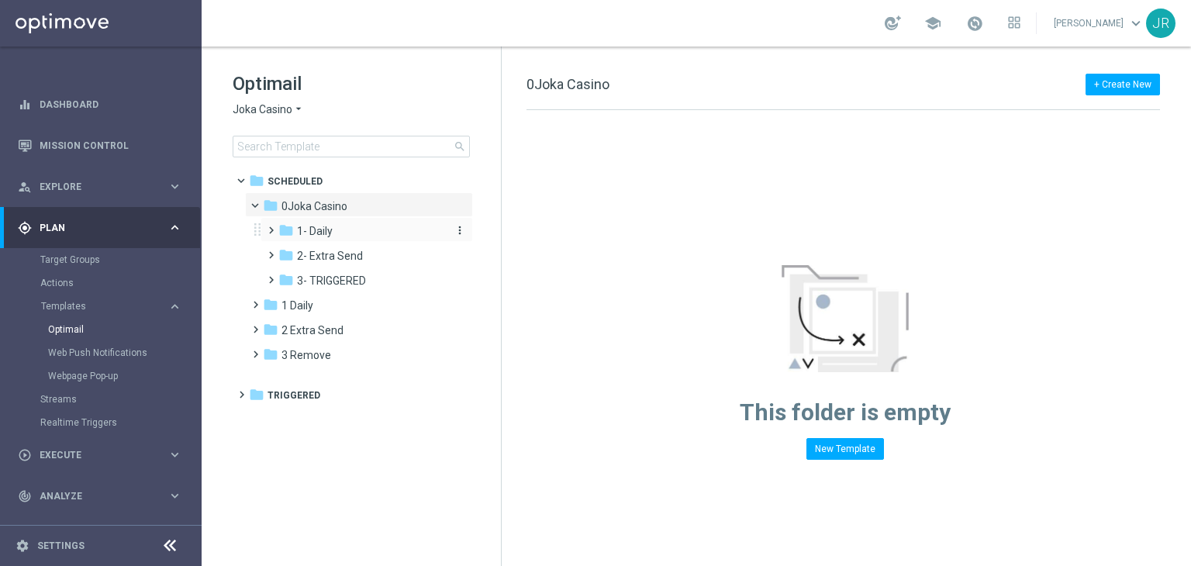
click at [335, 233] on div "folder 1- Daily" at bounding box center [360, 232] width 165 height 18
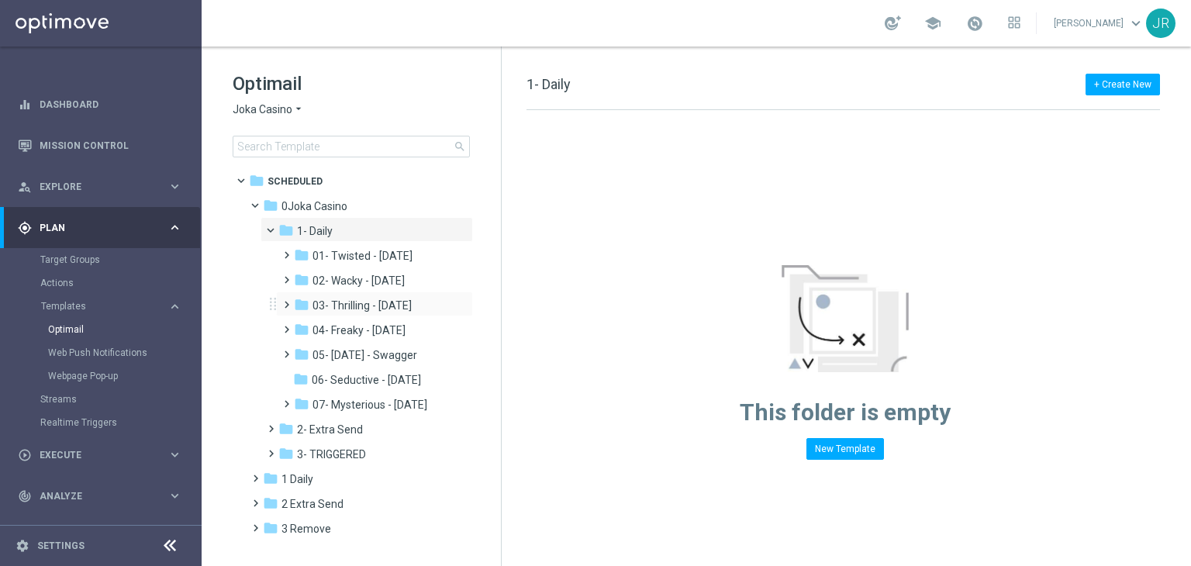
click at [360, 293] on div "folder 03- Thrilling - Thursday more_vert" at bounding box center [374, 304] width 197 height 25
click at [354, 282] on span "02- Wacky - [DATE]" at bounding box center [359, 281] width 92 height 14
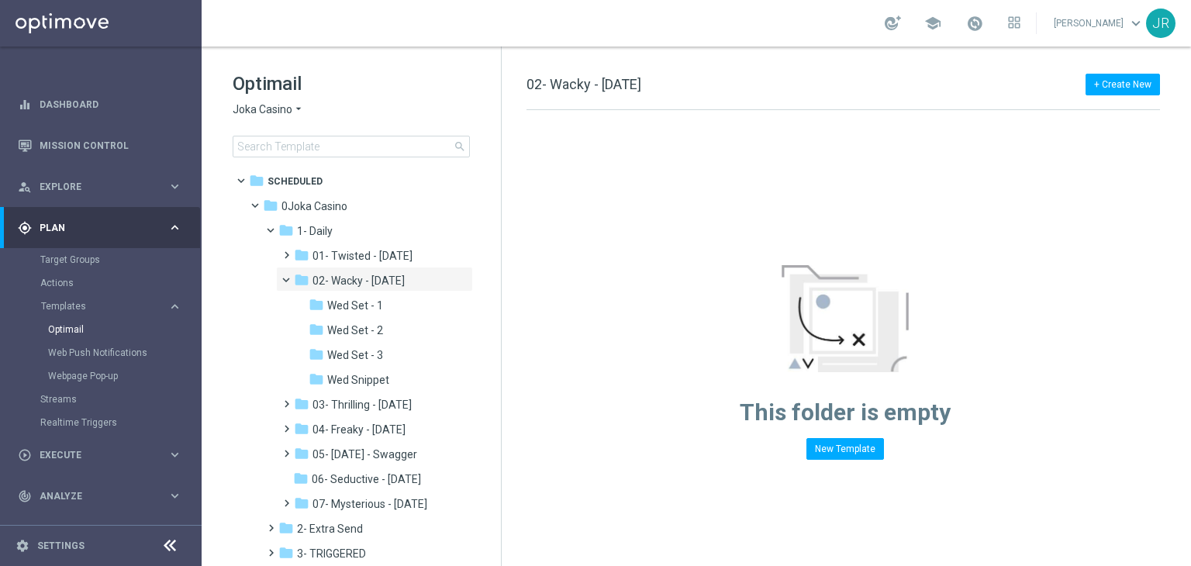
drag, startPoint x: 363, startPoint y: 379, endPoint x: 479, endPoint y: 409, distance: 120.2
click at [365, 379] on span "Wed Snippet" at bounding box center [358, 380] width 62 height 14
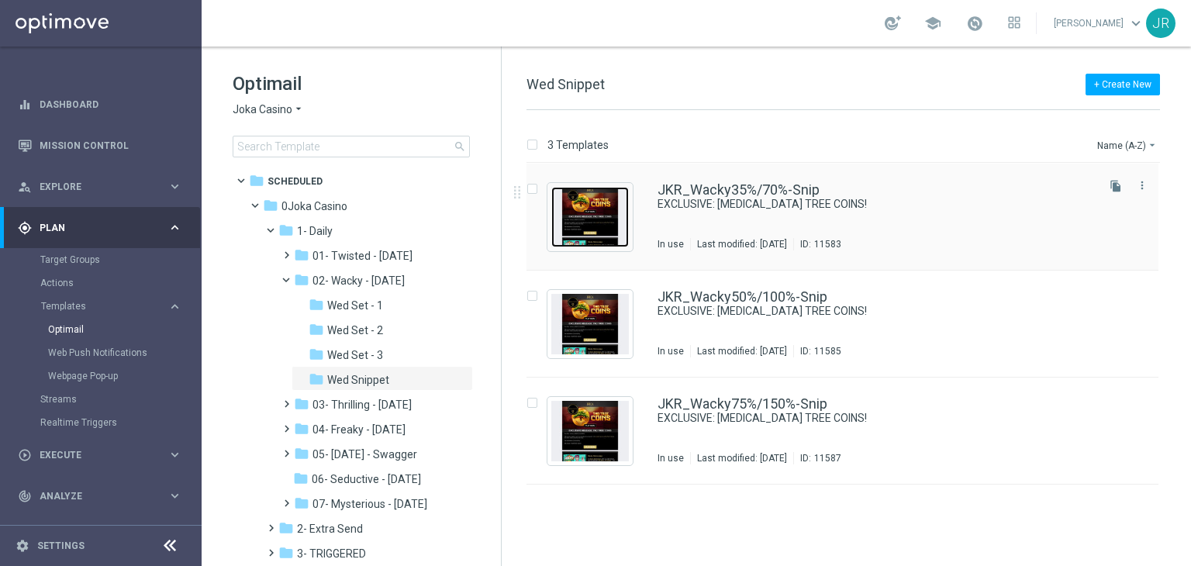
click at [582, 226] on img "Press SPACE to select this row." at bounding box center [590, 217] width 78 height 60
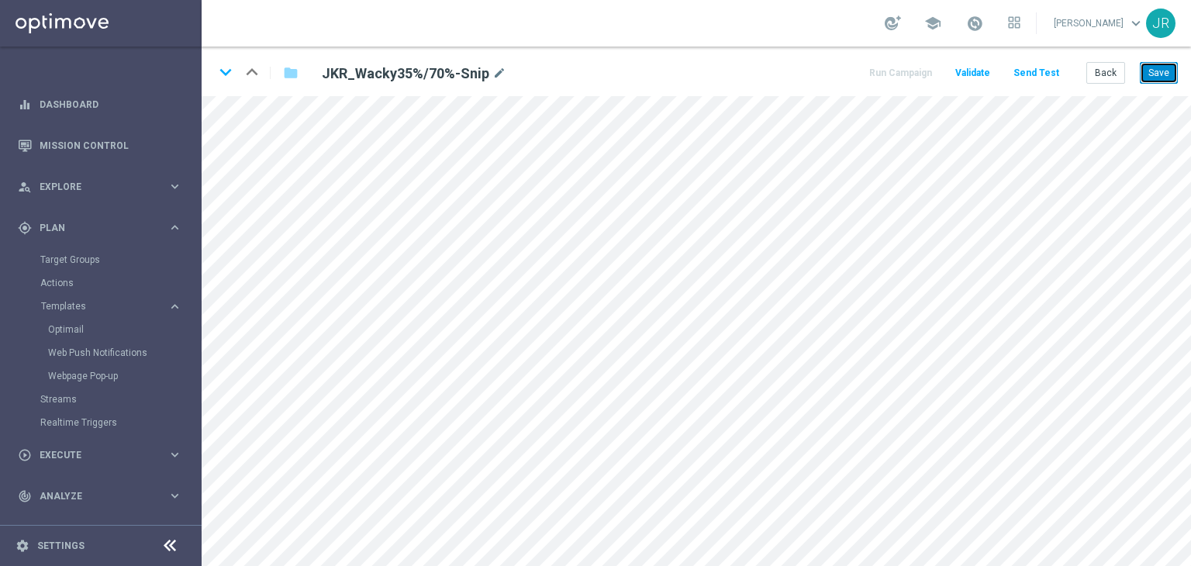
drag, startPoint x: 1159, startPoint y: 66, endPoint x: 1173, endPoint y: 78, distance: 18.1
click at [1159, 69] on button "Save" at bounding box center [1159, 73] width 38 height 22
drag, startPoint x: 1170, startPoint y: 71, endPoint x: 1168, endPoint y: 86, distance: 15.6
click at [1167, 71] on button "Save" at bounding box center [1159, 73] width 38 height 22
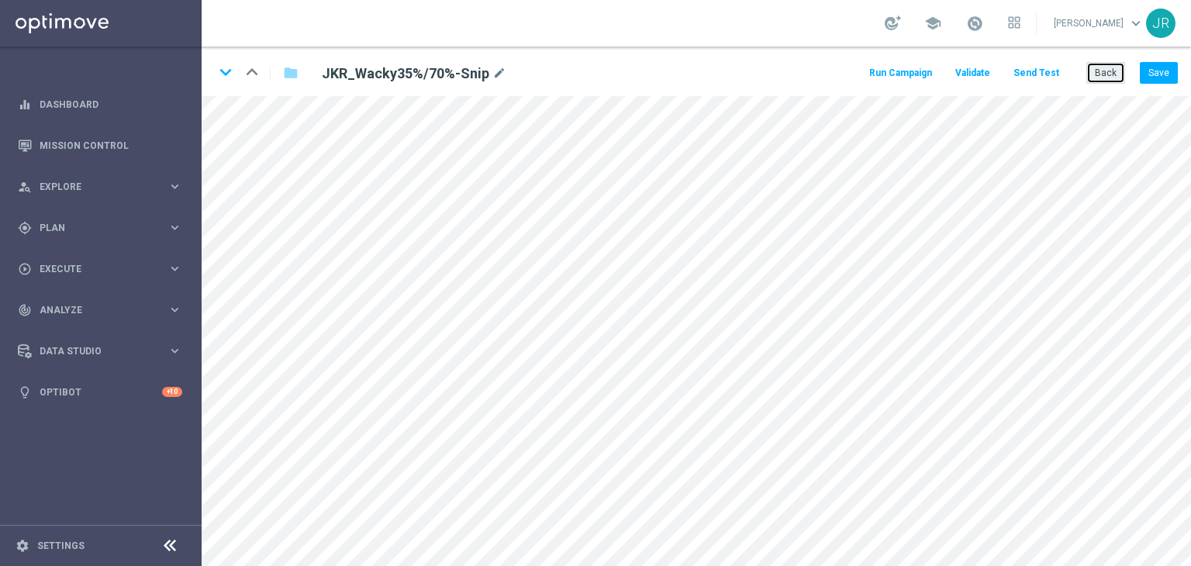
drag, startPoint x: 1111, startPoint y: 74, endPoint x: 932, endPoint y: 97, distance: 180.7
click at [1111, 74] on button "Back" at bounding box center [1106, 73] width 39 height 22
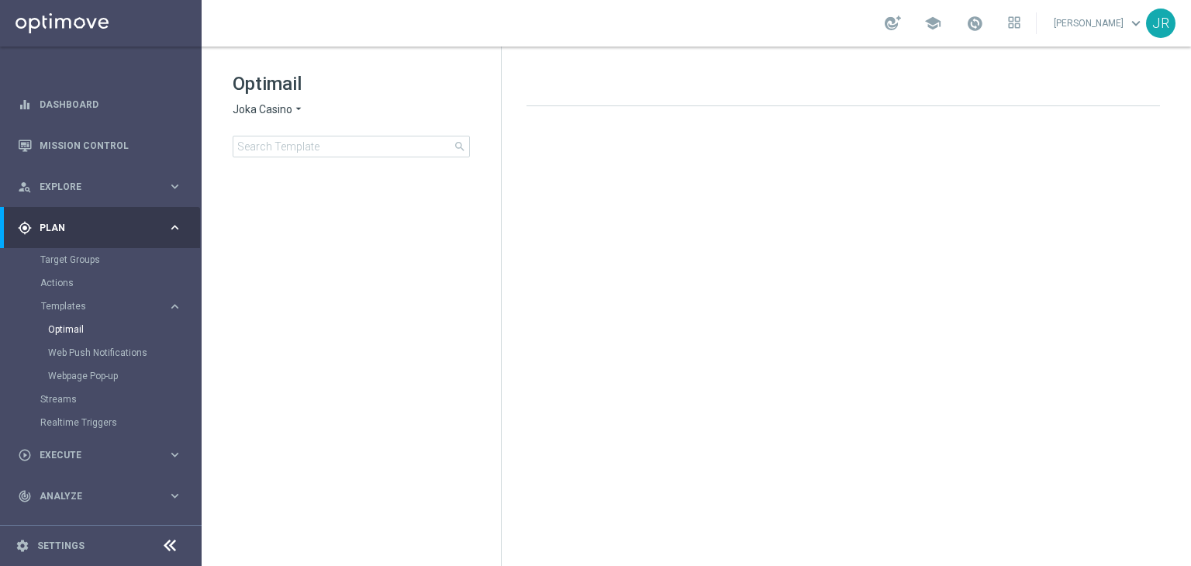
click at [239, 119] on div "Optimail Joka Casino arrow_drop_down × Joka Casino search" at bounding box center [367, 114] width 268 height 86
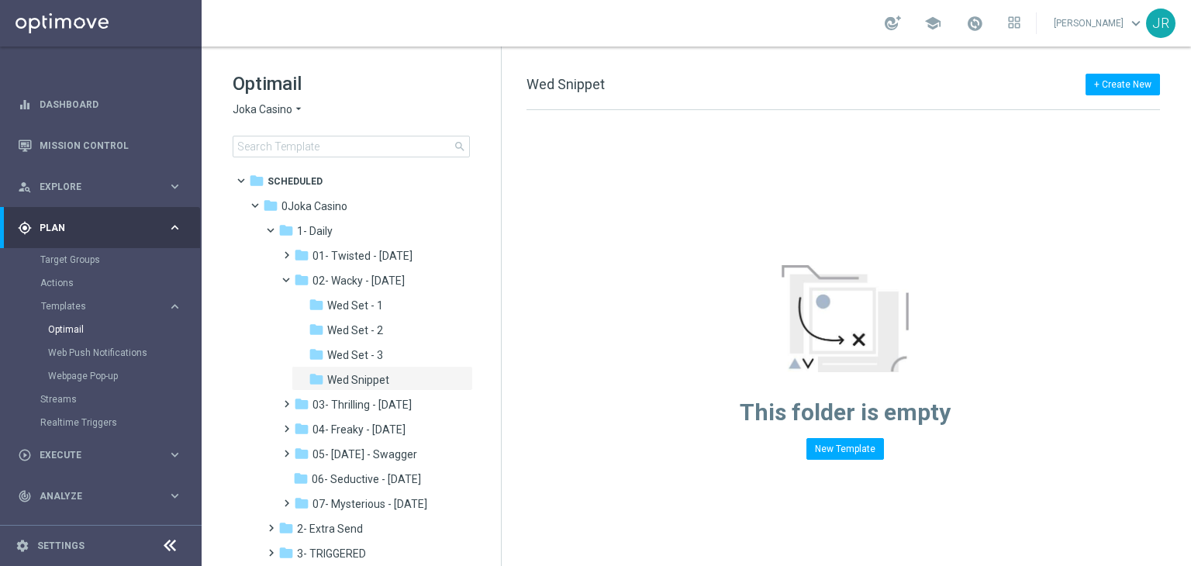
drag, startPoint x: 240, startPoint y: 109, endPoint x: 252, endPoint y: 112, distance: 12.8
click at [240, 109] on span "Joka Casino" at bounding box center [263, 109] width 60 height 15
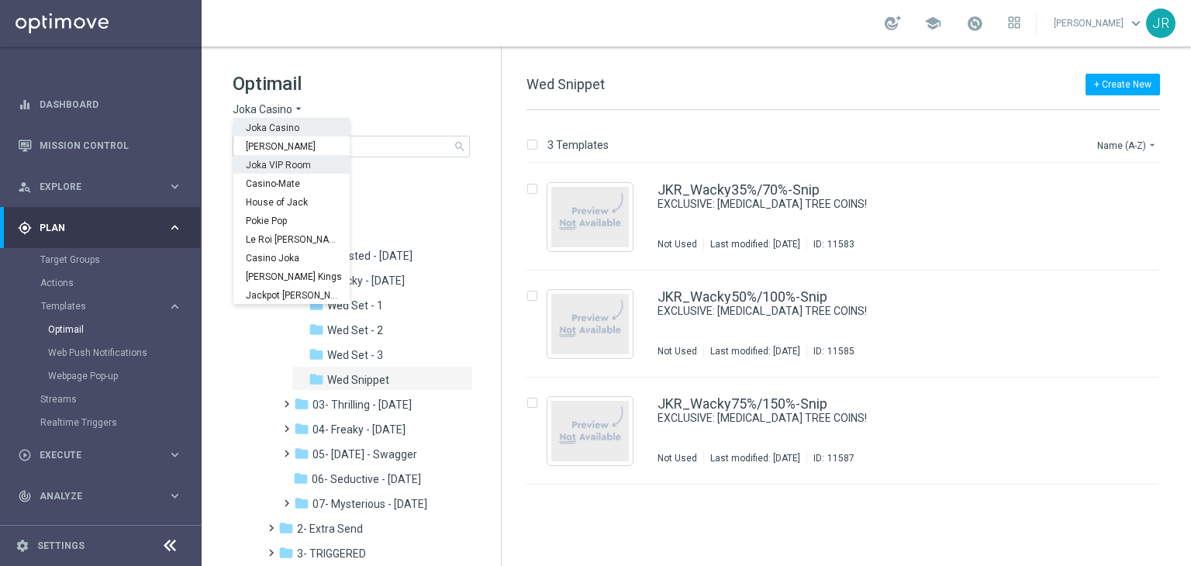
click at [0, 0] on span "Joka VIP Room" at bounding box center [0, 0] width 0 height 0
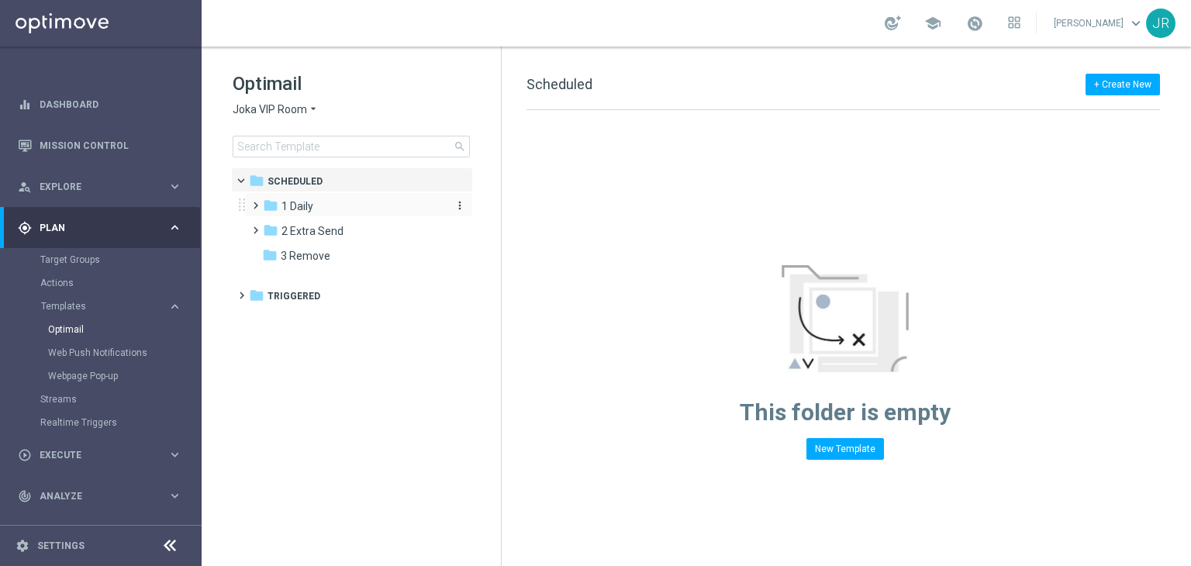
click at [320, 209] on div "folder 1 Daily" at bounding box center [352, 207] width 178 height 18
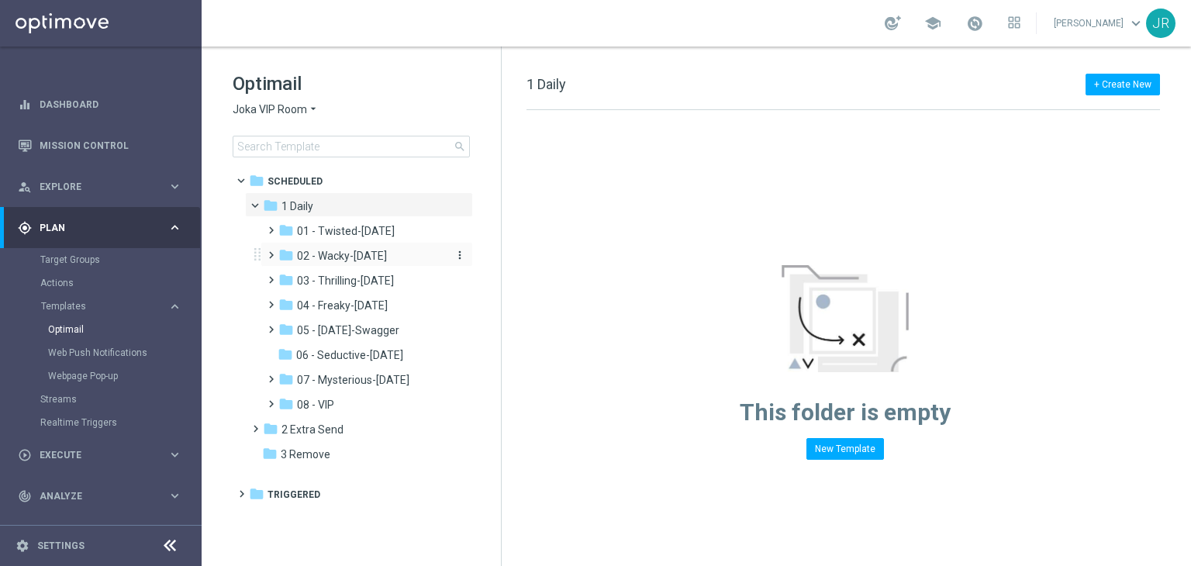
click at [330, 260] on span "02 - Wacky-[DATE]" at bounding box center [342, 256] width 90 height 14
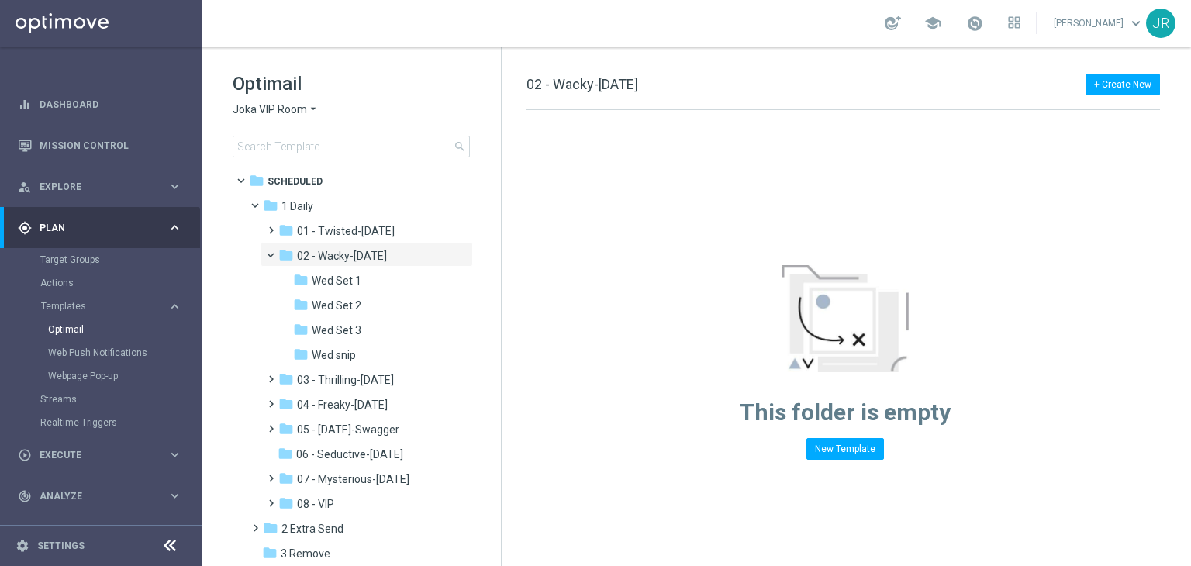
drag, startPoint x: 351, startPoint y: 356, endPoint x: 658, endPoint y: 286, distance: 315.7
click at [351, 356] on span "Wed snip" at bounding box center [334, 355] width 44 height 14
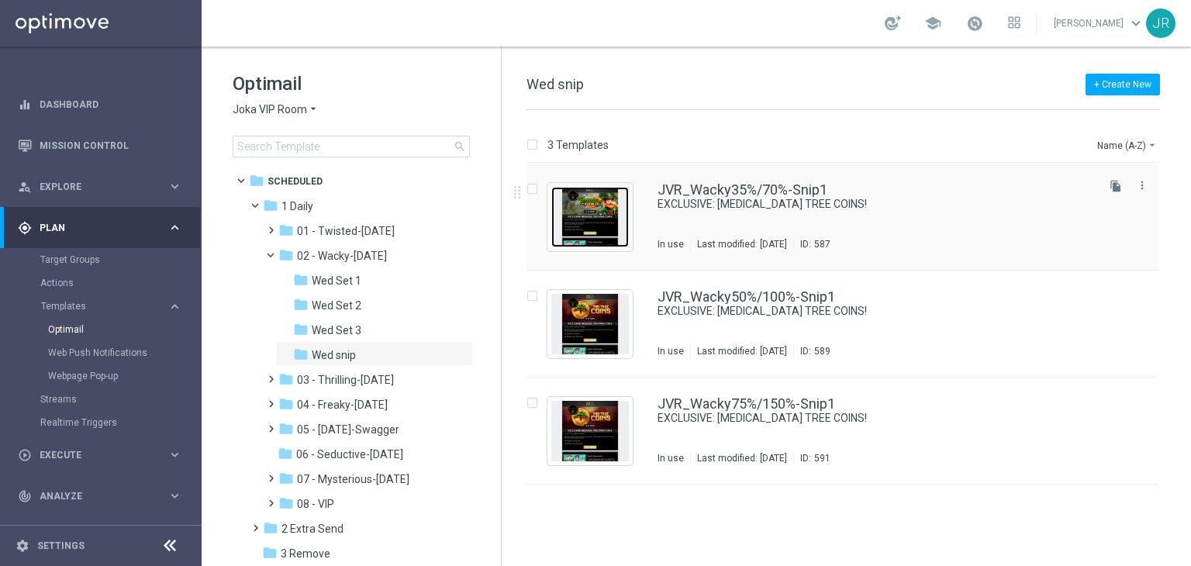
click at [589, 218] on img "Press SPACE to select this row." at bounding box center [590, 217] width 78 height 60
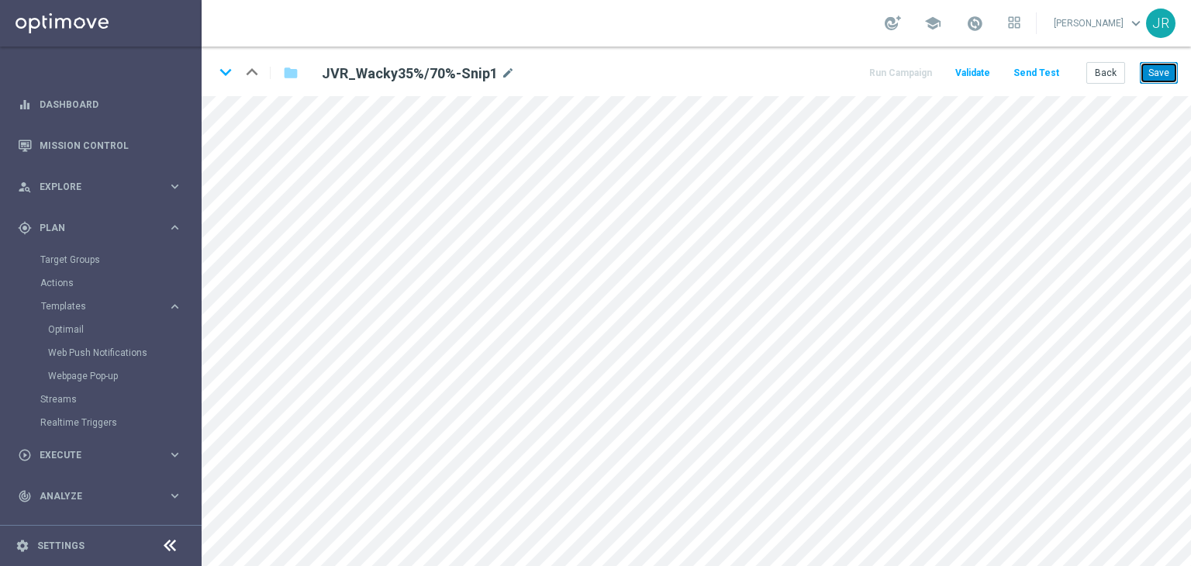
click at [1164, 76] on button "Save" at bounding box center [1159, 73] width 38 height 22
